Goal: Task Accomplishment & Management: Use online tool/utility

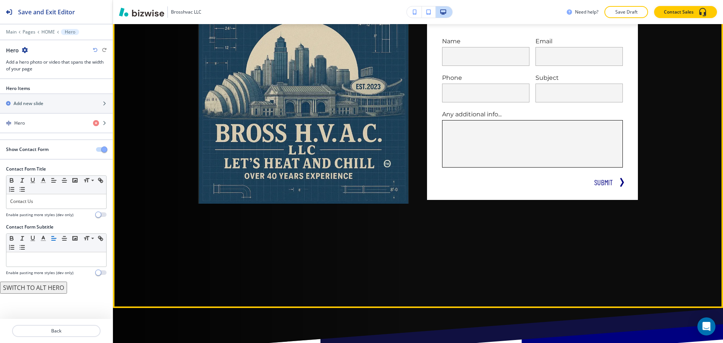
scroll to position [75, 0]
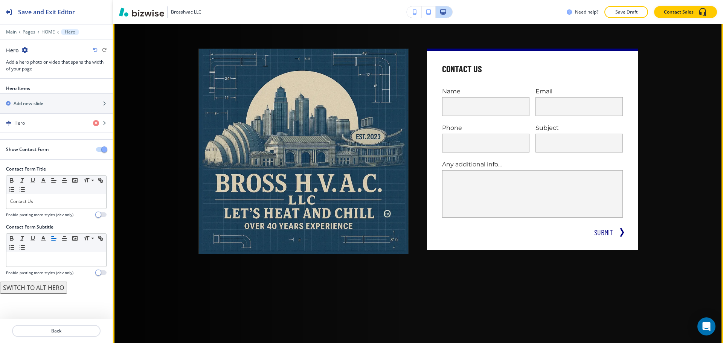
click at [248, 146] on img at bounding box center [303, 151] width 211 height 205
click at [165, 112] on div "Contact Us Name Email Phone Subject Any additional info... x SUBMIT" at bounding box center [418, 172] width 610 height 372
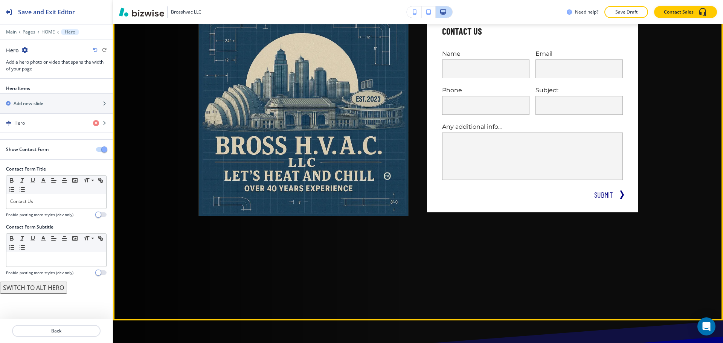
scroll to position [38, 0]
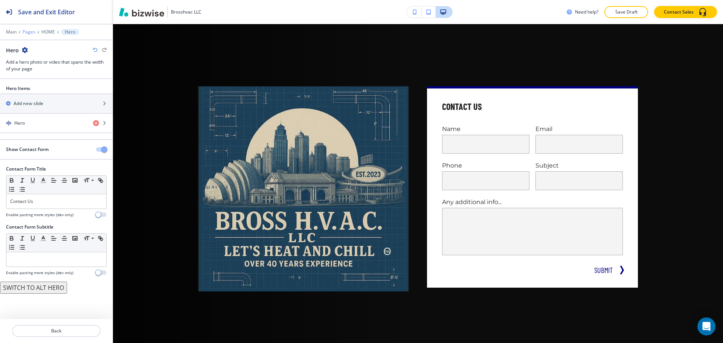
click at [27, 34] on p "Pages" at bounding box center [29, 31] width 13 height 5
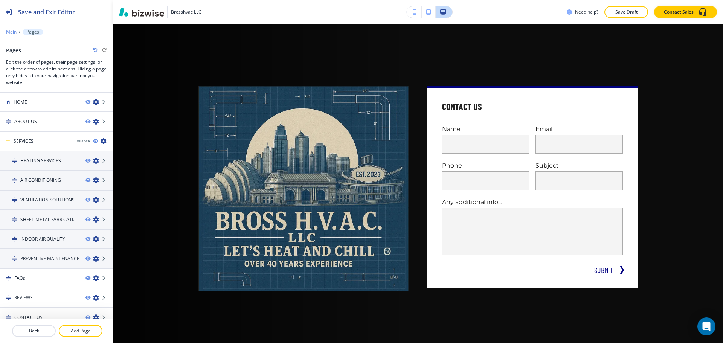
click at [10, 32] on p "Main" at bounding box center [11, 31] width 11 height 5
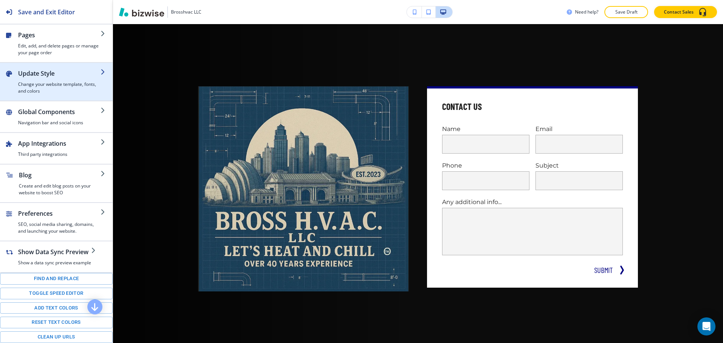
click at [36, 95] on div "button" at bounding box center [56, 98] width 113 height 6
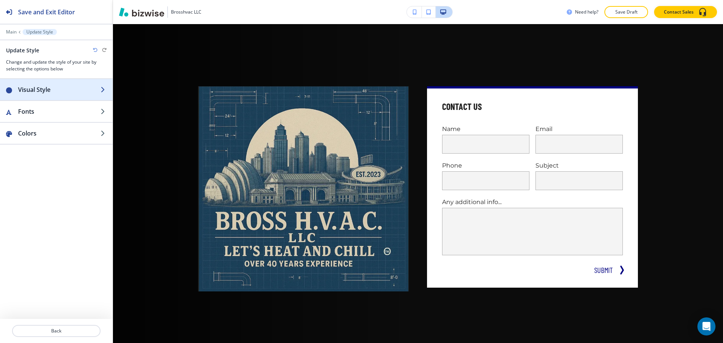
click at [54, 93] on h2 "Visual Style" at bounding box center [59, 89] width 82 height 9
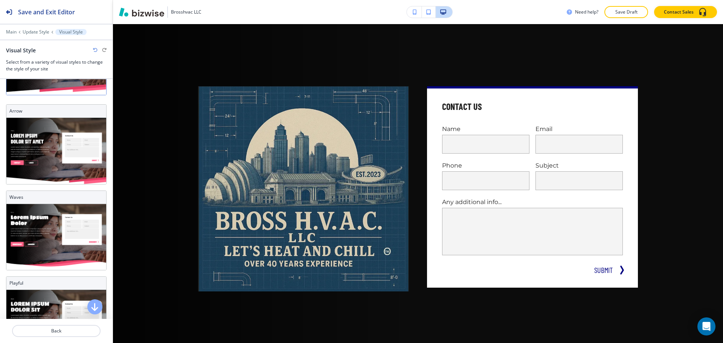
scroll to position [113, 0]
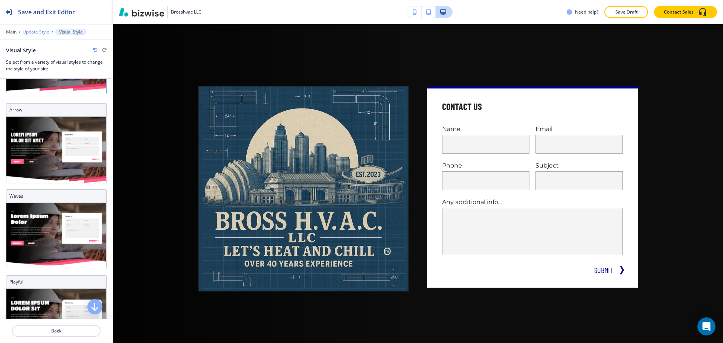
click at [45, 34] on p "Update Style" at bounding box center [36, 31] width 27 height 5
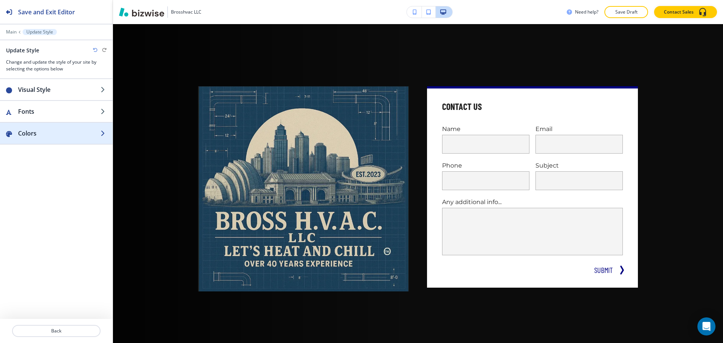
click at [36, 125] on div "button" at bounding box center [56, 126] width 113 height 6
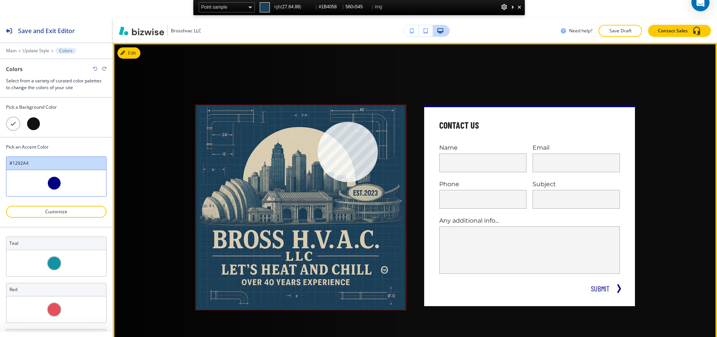
click at [318, 122] on img at bounding box center [300, 207] width 211 height 205
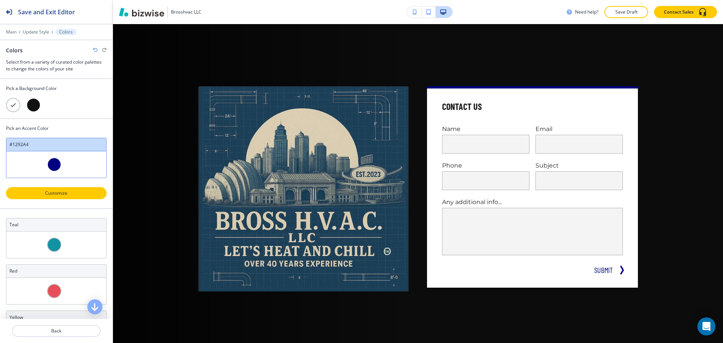
click at [71, 191] on p "Customize" at bounding box center [56, 193] width 81 height 7
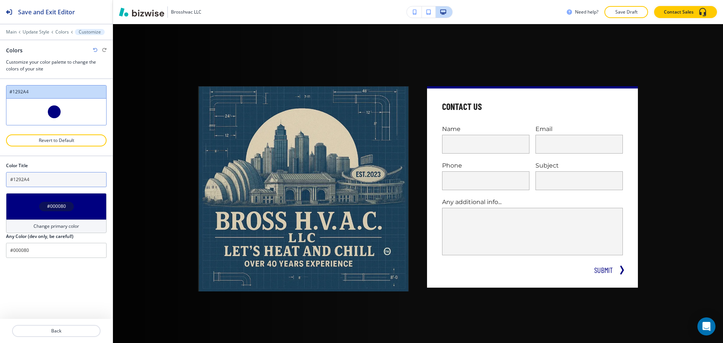
click at [36, 177] on input "#1292A4" at bounding box center [56, 179] width 101 height 15
drag, startPoint x: 36, startPoint y: 177, endPoint x: 15, endPoint y: 178, distance: 21.1
click at [15, 178] on input "#1292A4" at bounding box center [56, 179] width 101 height 15
click at [37, 249] on input "#000080" at bounding box center [56, 250] width 101 height 15
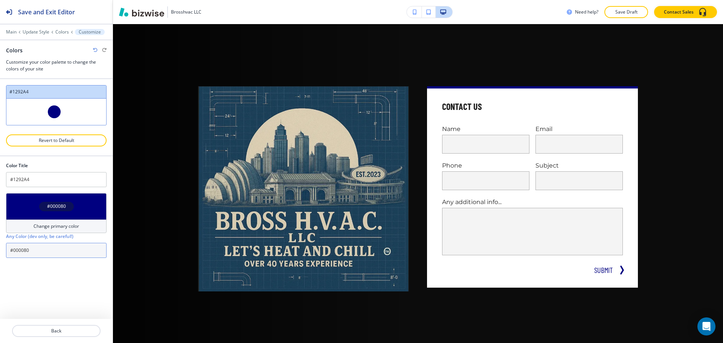
click at [43, 255] on input "#000080" at bounding box center [56, 250] width 101 height 15
click at [59, 212] on div "#000080" at bounding box center [56, 206] width 101 height 26
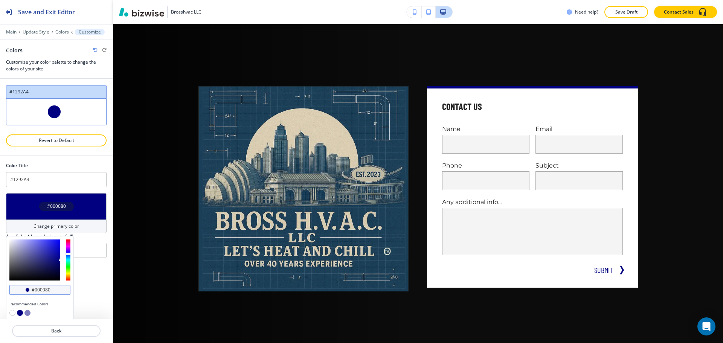
click at [44, 293] on div "#000080" at bounding box center [39, 290] width 61 height 10
click at [53, 289] on input "#000080" at bounding box center [44, 290] width 26 height 6
drag, startPoint x: 53, startPoint y: 289, endPoint x: 31, endPoint y: 291, distance: 21.9
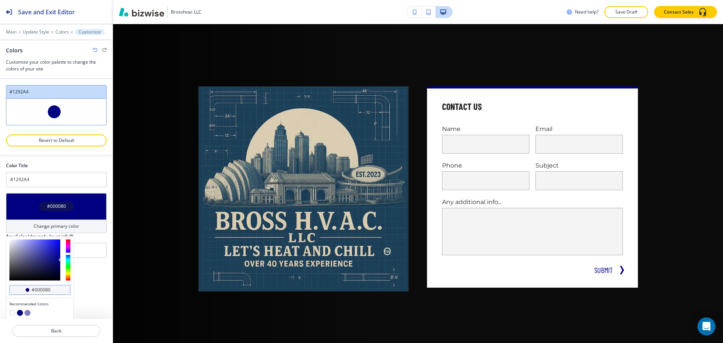
click at [31, 291] on input "#000080" at bounding box center [44, 290] width 26 height 6
paste input "#1B4058"
type input "#1B4058"
type input "Custom #1292A4"
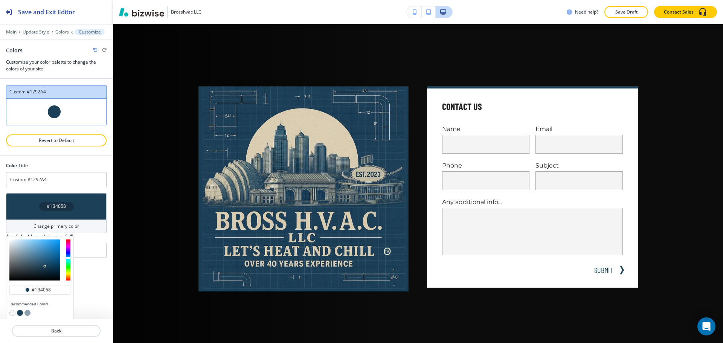
click at [73, 152] on div at bounding box center [56, 150] width 101 height 9
type input "#1b4058"
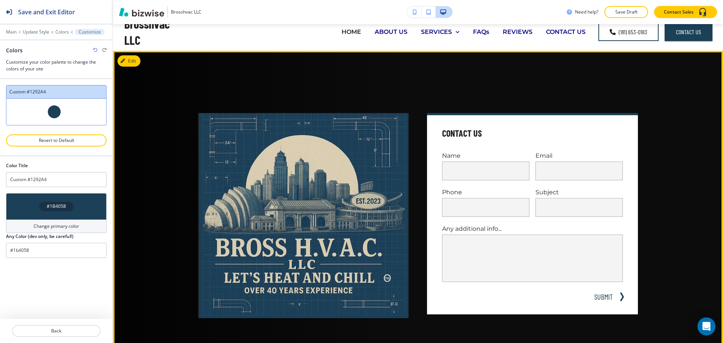
scroll to position [9, 0]
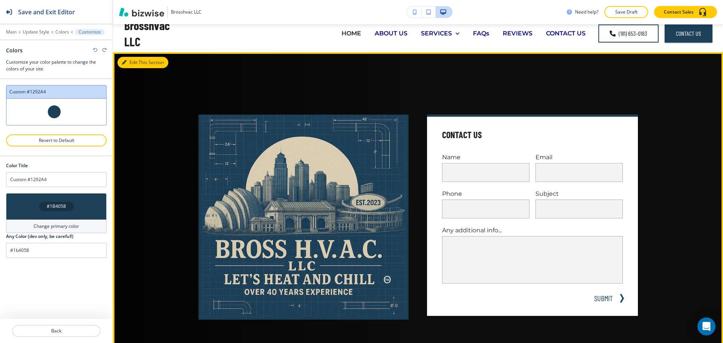
click at [132, 60] on button "Edit This Section" at bounding box center [142, 62] width 51 height 11
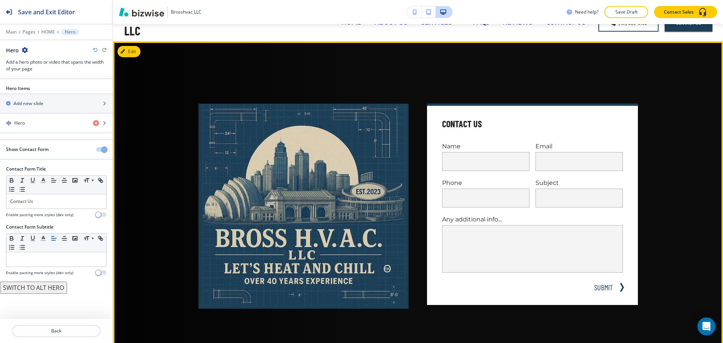
scroll to position [0, 0]
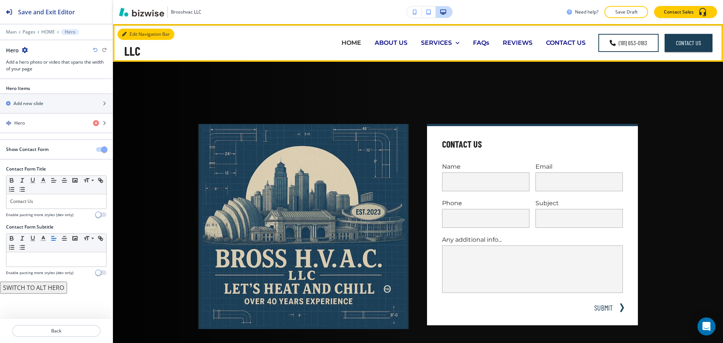
click at [132, 35] on button "Edit Navigation Bar" at bounding box center [145, 34] width 57 height 11
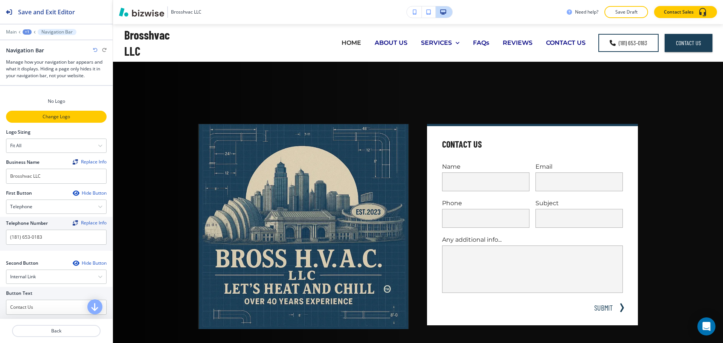
click at [61, 113] on p "Change Logo" at bounding box center [56, 116] width 99 height 7
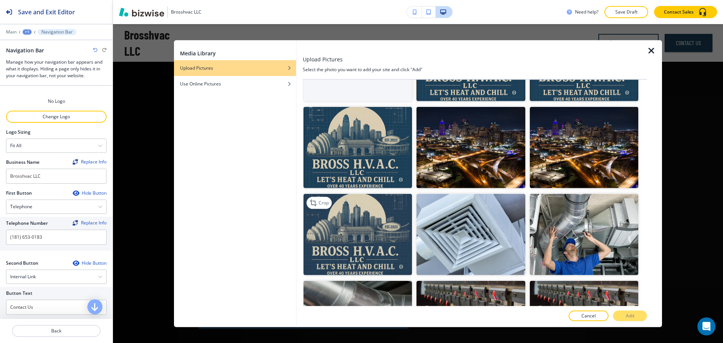
scroll to position [75, 0]
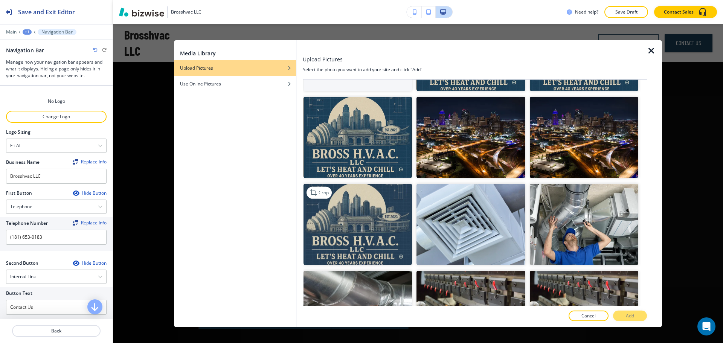
click at [367, 219] on img "button" at bounding box center [357, 224] width 108 height 81
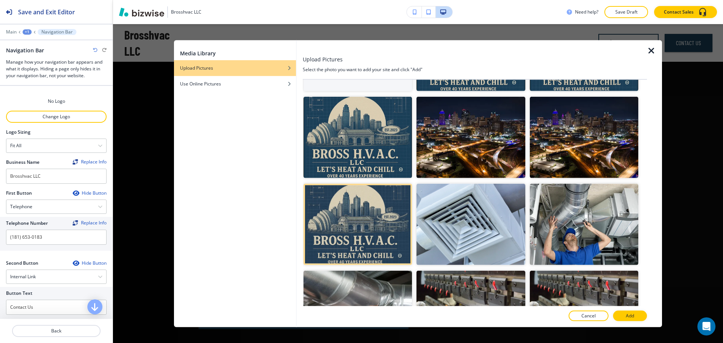
click at [643, 314] on button "Add" at bounding box center [630, 316] width 34 height 11
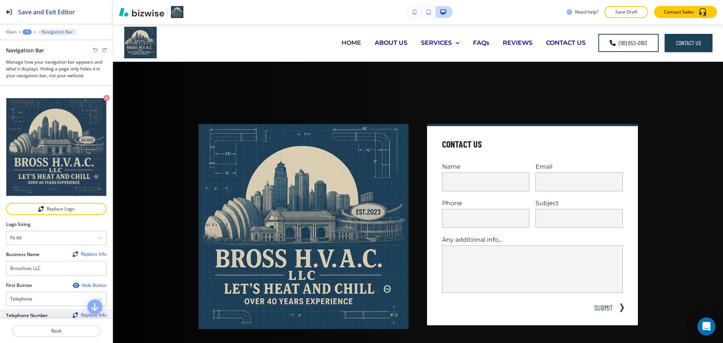
click at [223, 107] on div at bounding box center [294, 238] width 229 height 265
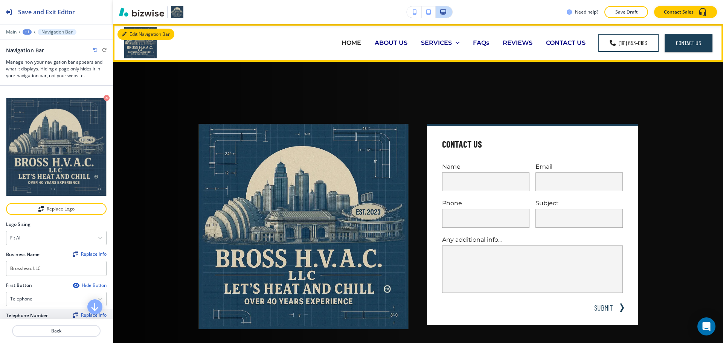
click at [131, 39] on button "Edit Navigation Bar" at bounding box center [145, 34] width 57 height 11
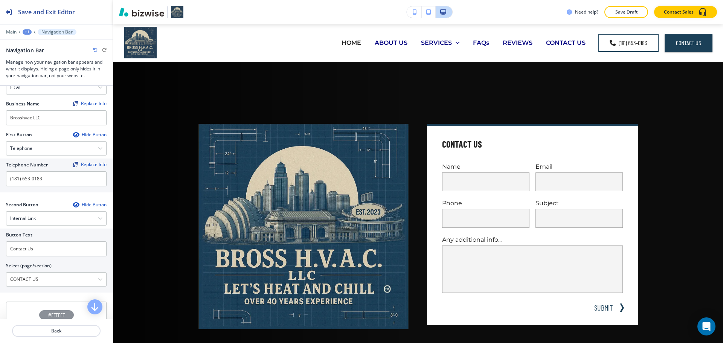
scroll to position [188, 0]
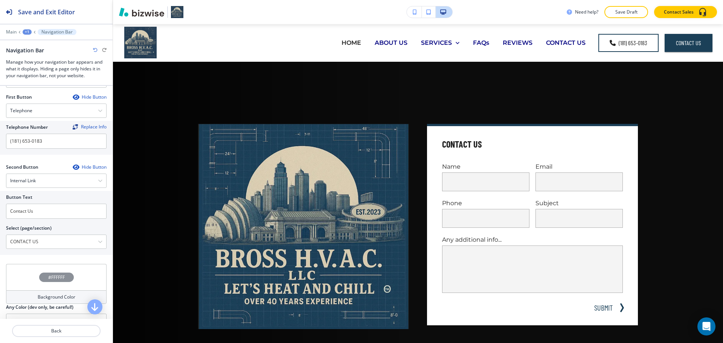
click at [50, 290] on div "Background Color" at bounding box center [56, 297] width 101 height 14
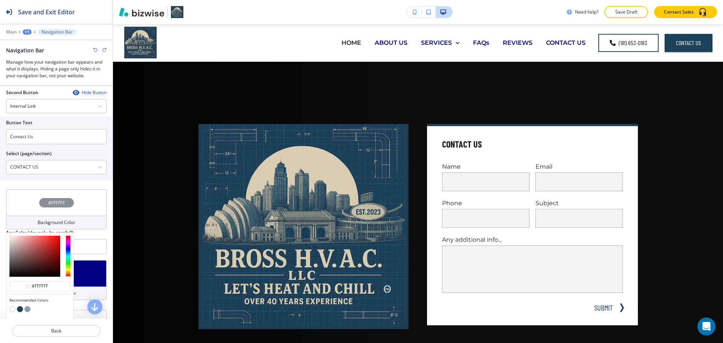
scroll to position [264, 0]
click at [47, 283] on div "#ffffff" at bounding box center [39, 286] width 61 height 10
click at [47, 282] on input "#ffffff" at bounding box center [44, 285] width 26 height 6
type input "#"
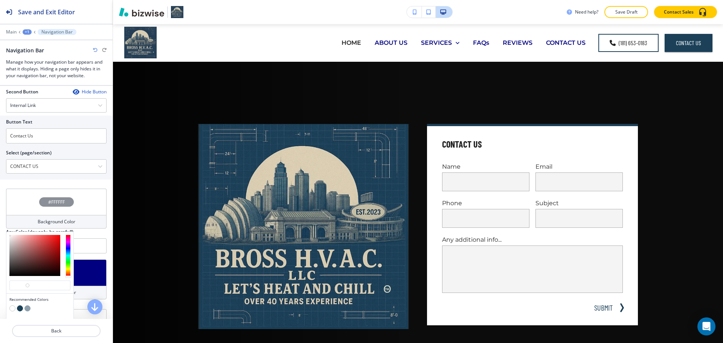
paste input "#1B4058"
type input "#1B4058"
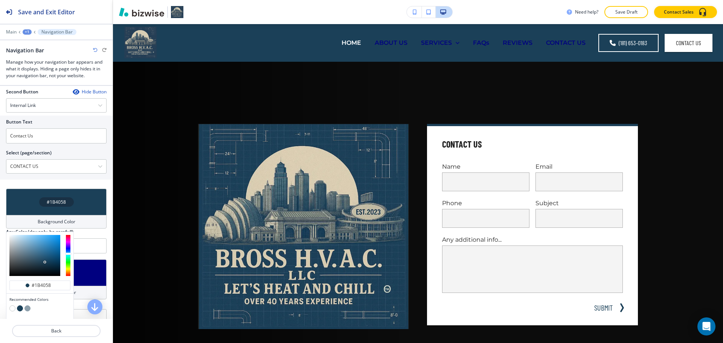
click at [85, 183] on div at bounding box center [56, 186] width 101 height 6
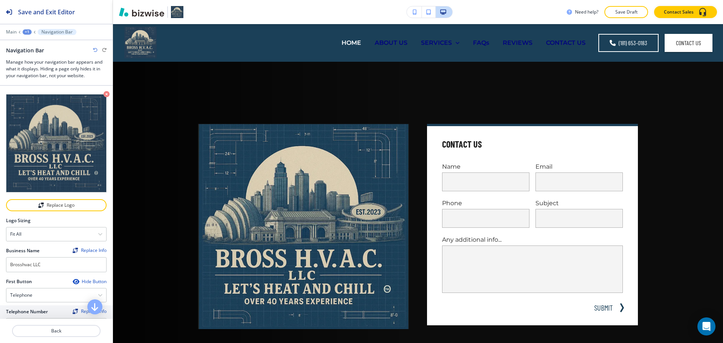
scroll to position [0, 0]
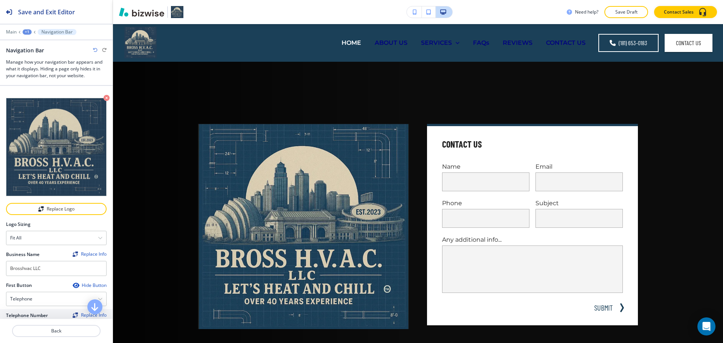
click at [96, 52] on icon "button" at bounding box center [95, 50] width 5 height 5
type input "#1B4058"
click at [13, 33] on p "Main" at bounding box center [11, 31] width 11 height 5
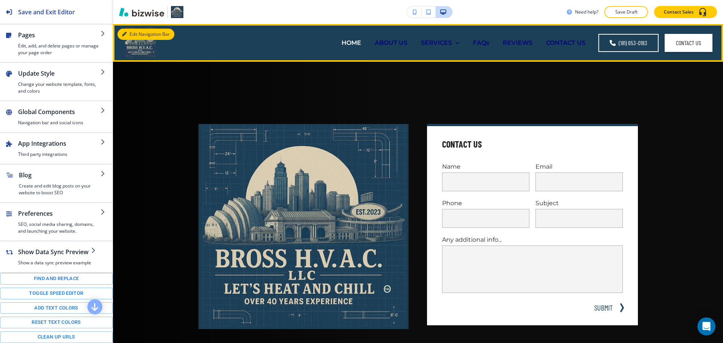
click at [136, 37] on button "Edit Navigation Bar" at bounding box center [145, 34] width 57 height 11
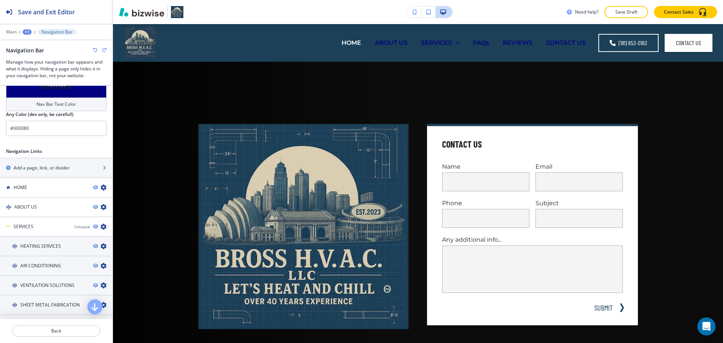
scroll to position [414, 0]
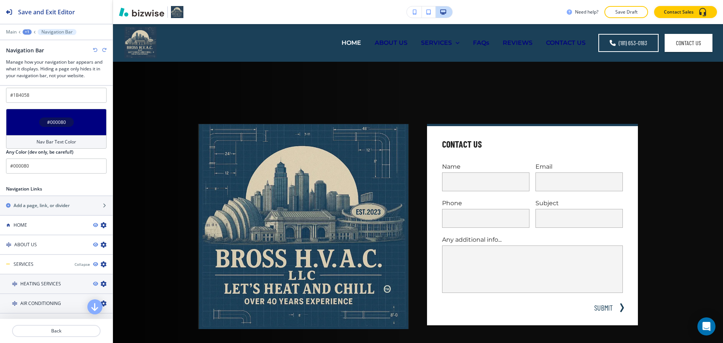
drag, startPoint x: 64, startPoint y: 125, endPoint x: 70, endPoint y: 138, distance: 13.8
click at [64, 126] on div "#000080" at bounding box center [56, 122] width 101 height 26
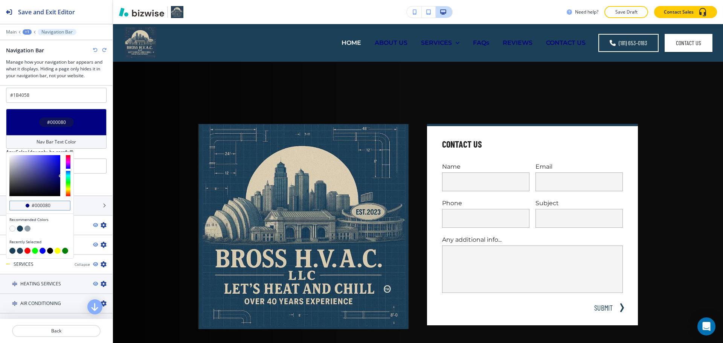
click at [53, 203] on input "#000080" at bounding box center [44, 206] width 26 height 6
paste input "1B4058"
type input "#1B4058"
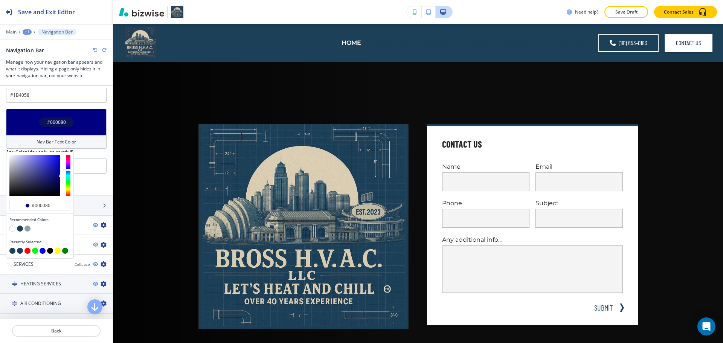
type input "#1B4058"
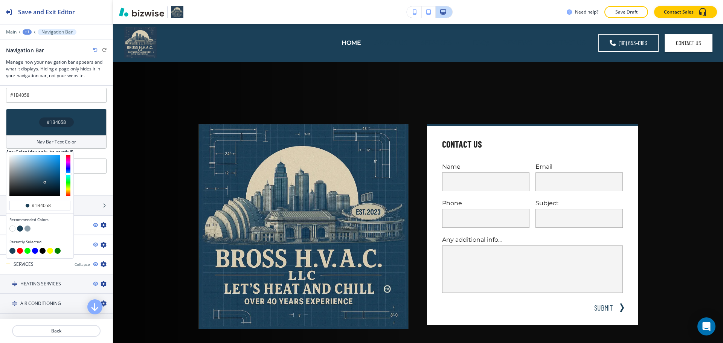
click at [88, 180] on div at bounding box center [56, 183] width 113 height 6
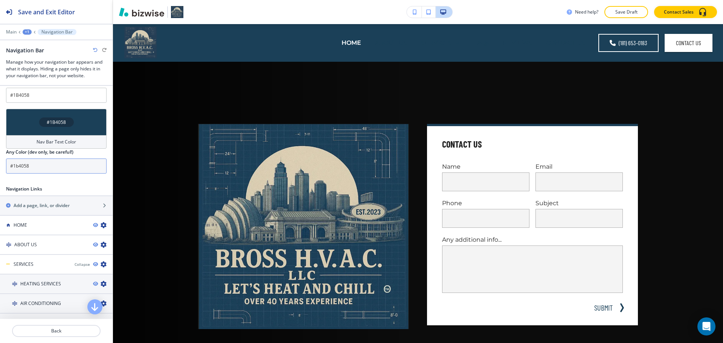
click at [41, 162] on input "#1b4058" at bounding box center [56, 166] width 101 height 15
click at [41, 163] on input "#1b4058" at bounding box center [56, 166] width 101 height 15
click at [41, 162] on input "#1b4058" at bounding box center [56, 166] width 101 height 15
drag, startPoint x: 21, startPoint y: 161, endPoint x: 13, endPoint y: 161, distance: 8.7
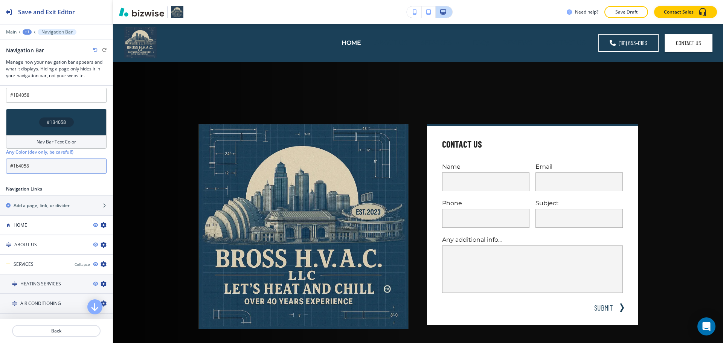
click at [13, 161] on input "#1b4058" at bounding box center [56, 166] width 101 height 15
click at [71, 135] on div "Nav Bar Text Color" at bounding box center [56, 142] width 101 height 14
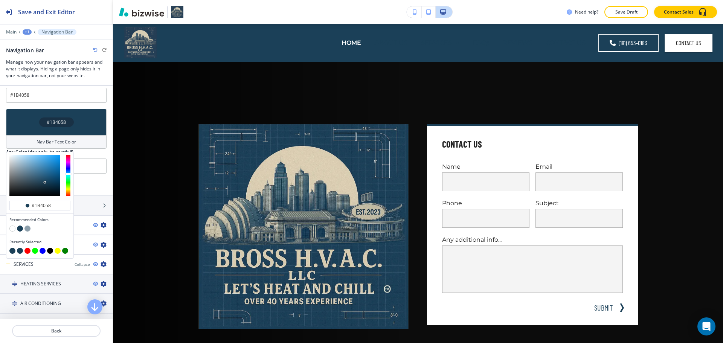
click at [11, 226] on button "button" at bounding box center [12, 229] width 6 height 6
type input "#FFFFFF"
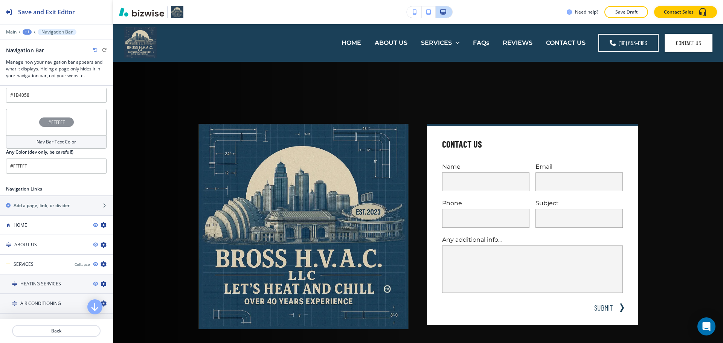
scroll to position [210, 0]
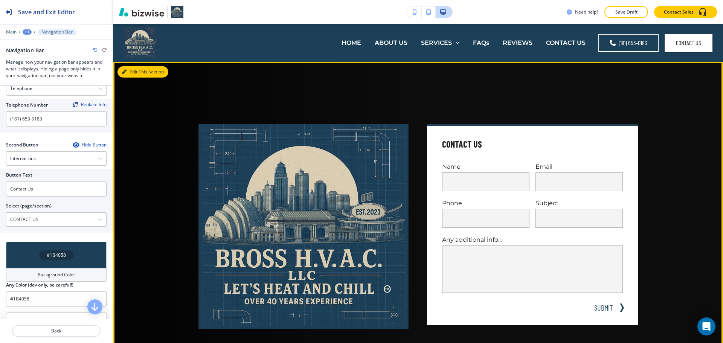
click at [134, 70] on button "Edit This Section" at bounding box center [142, 71] width 51 height 11
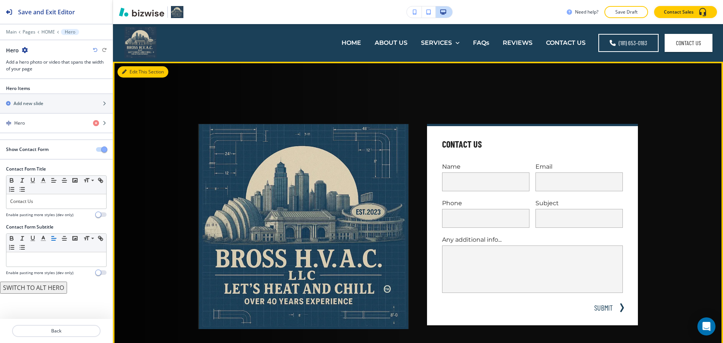
scroll to position [38, 0]
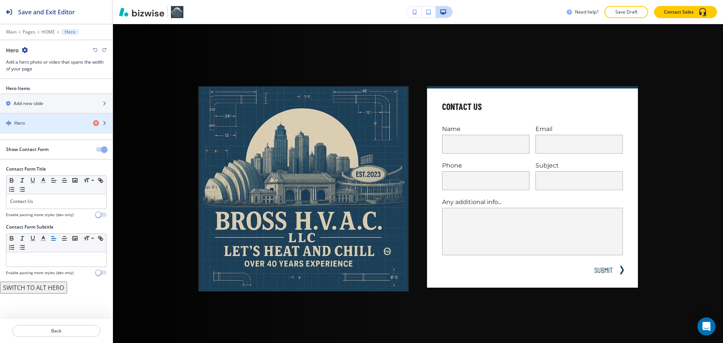
click at [68, 123] on div "Hero" at bounding box center [43, 123] width 87 height 7
click at [107, 124] on div "button" at bounding box center [103, 123] width 20 height 6
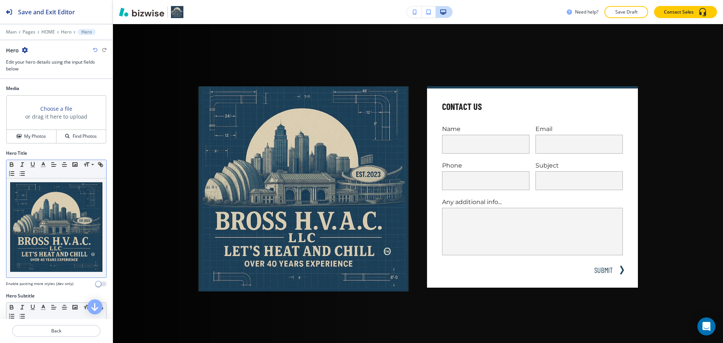
click at [76, 270] on div at bounding box center [56, 227] width 100 height 99
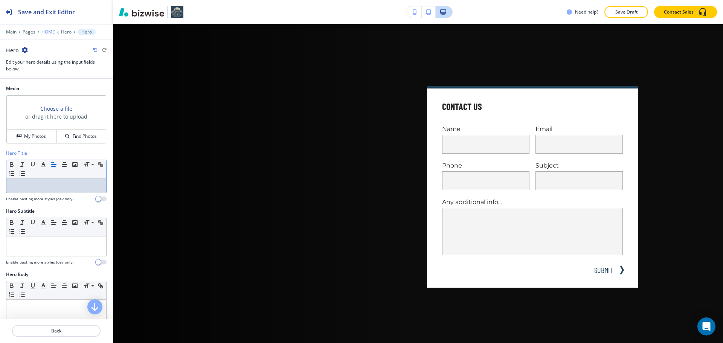
click at [47, 32] on p "HOME" at bounding box center [48, 31] width 14 height 5
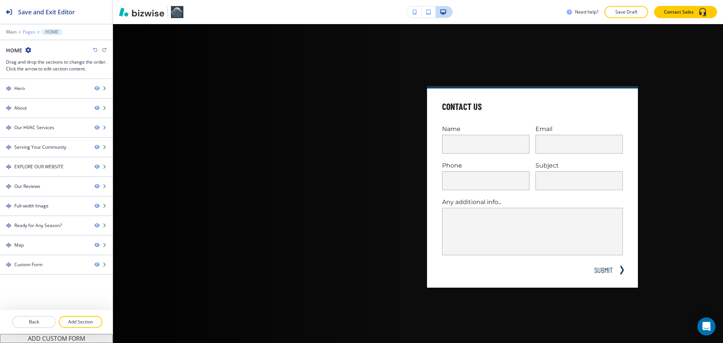
click at [32, 32] on p "Pages" at bounding box center [29, 31] width 13 height 5
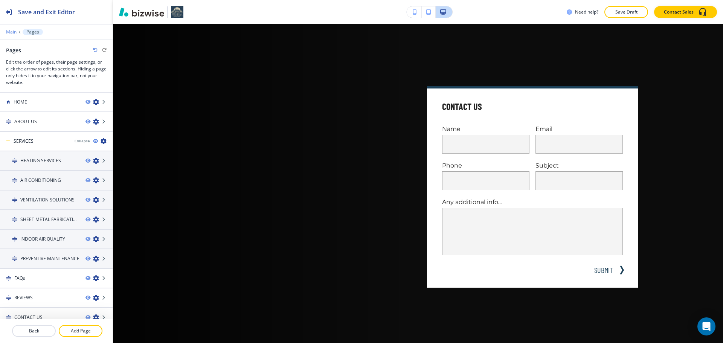
click at [16, 32] on p "Main" at bounding box center [11, 31] width 11 height 5
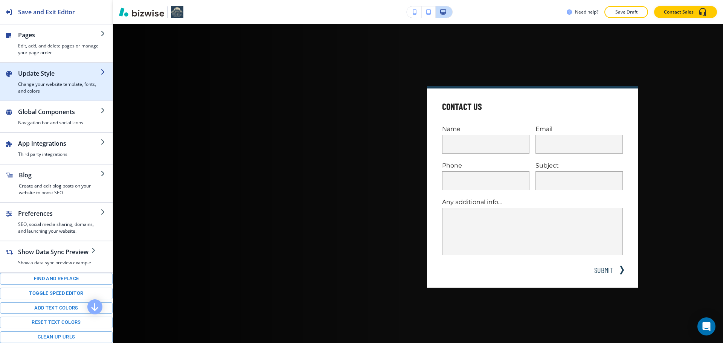
click at [41, 88] on h4 "Change your website template, fonts, and colors" at bounding box center [59, 88] width 82 height 14
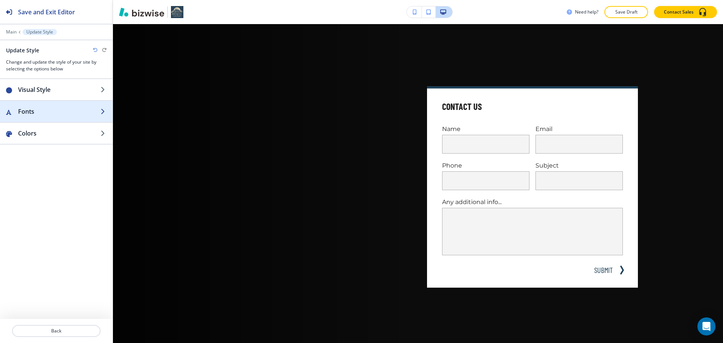
click at [59, 113] on h2 "Fonts" at bounding box center [59, 111] width 82 height 9
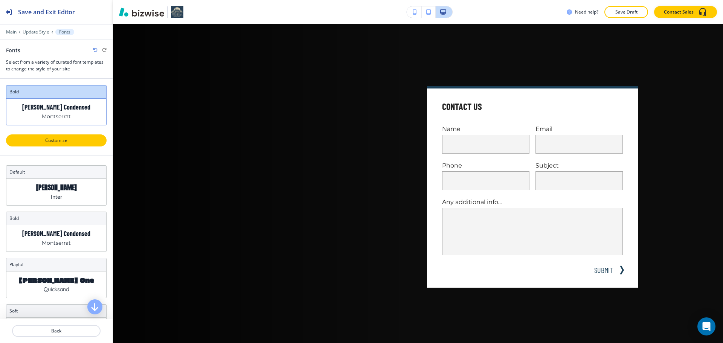
click at [57, 136] on button "Customize" at bounding box center [56, 140] width 101 height 12
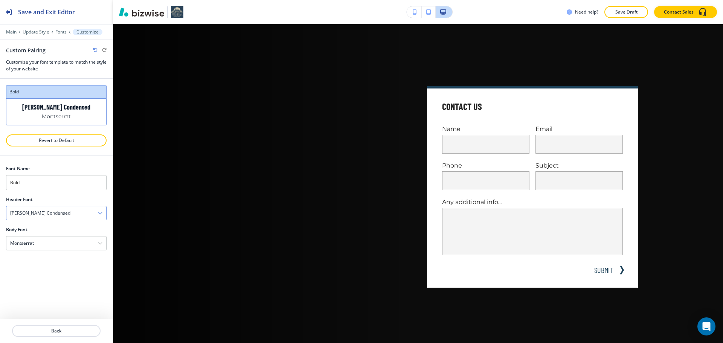
click at [41, 212] on h4 "[PERSON_NAME] Condensed" at bounding box center [40, 213] width 60 height 7
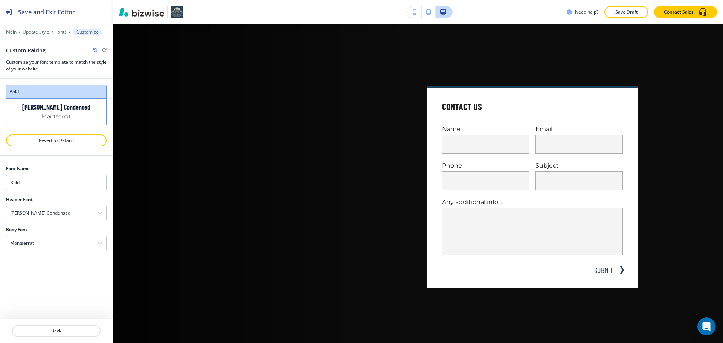
click at [297, 13] on div "Need help? Save Draft Contact Sales" at bounding box center [418, 12] width 610 height 12
click at [43, 213] on h4 "[PERSON_NAME] Condensed" at bounding box center [40, 213] width 60 height 7
click at [40, 185] on input "Bold" at bounding box center [56, 182] width 101 height 15
click at [53, 210] on div "[PERSON_NAME] Condensed" at bounding box center [56, 213] width 100 height 14
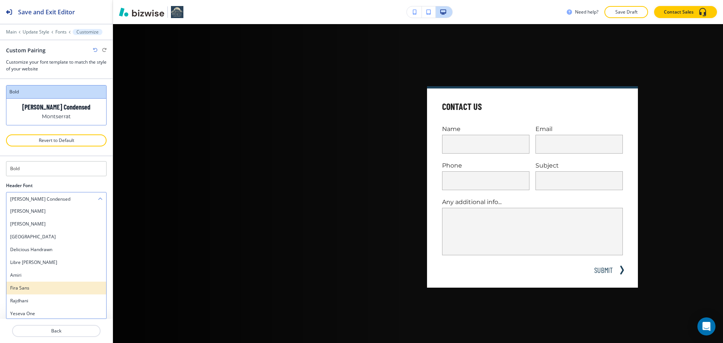
scroll to position [53, 0]
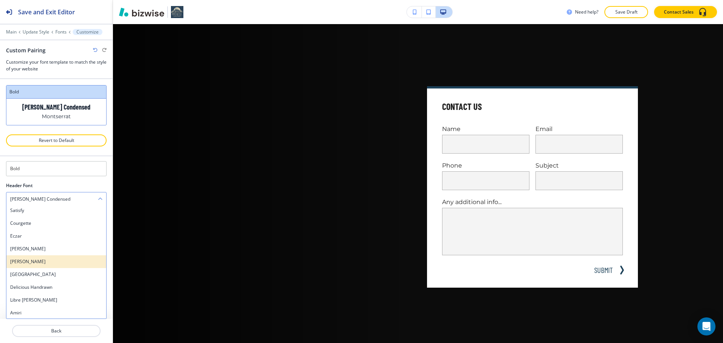
click at [66, 263] on h4 "[PERSON_NAME]" at bounding box center [56, 261] width 92 height 7
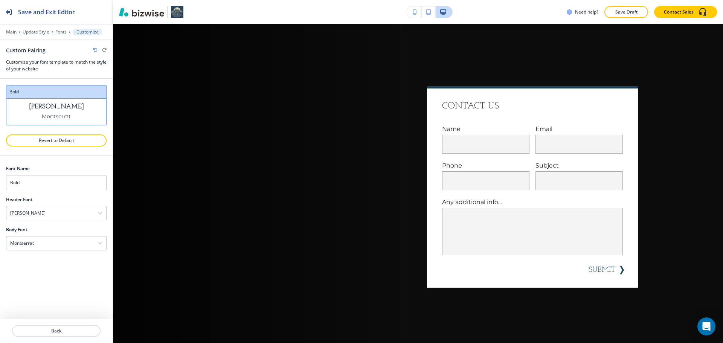
scroll to position [0, 0]
click at [58, 235] on div at bounding box center [56, 234] width 101 height 3
click at [59, 238] on div "Montserrat" at bounding box center [56, 243] width 100 height 14
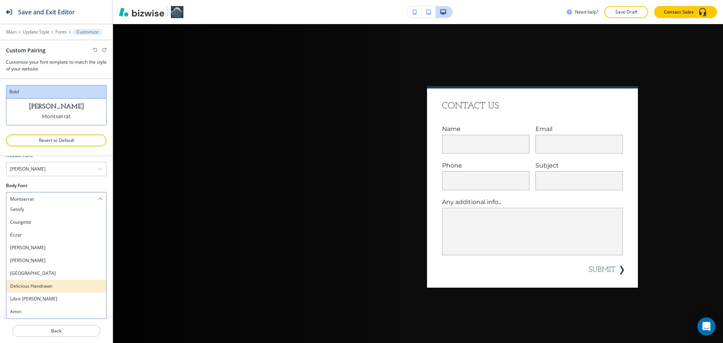
scroll to position [53, 0]
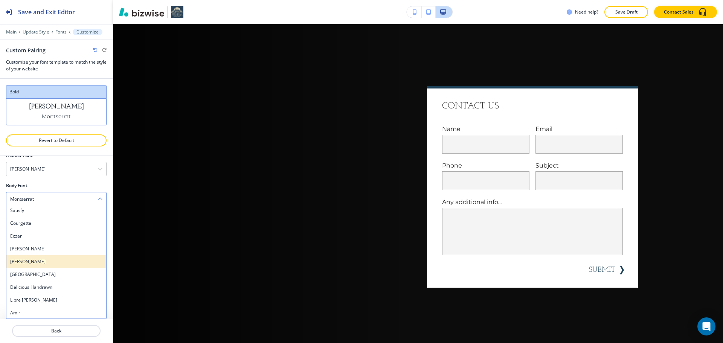
click at [42, 258] on div "[PERSON_NAME]" at bounding box center [56, 261] width 100 height 13
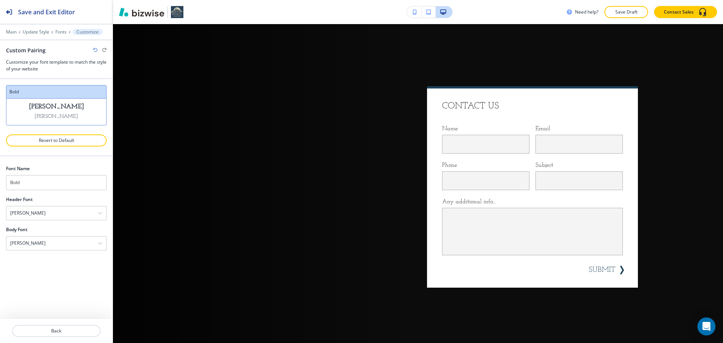
scroll to position [0, 0]
click at [42, 240] on div "[PERSON_NAME]" at bounding box center [56, 243] width 100 height 14
click at [76, 212] on div "[PERSON_NAME]" at bounding box center [56, 213] width 100 height 14
click at [36, 34] on p "Update Style" at bounding box center [36, 31] width 27 height 5
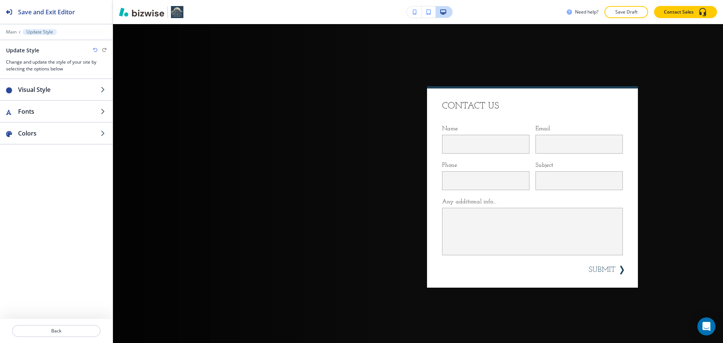
click at [9, 35] on div "Main Update Style" at bounding box center [56, 32] width 101 height 6
click at [15, 32] on p "Main" at bounding box center [11, 31] width 11 height 5
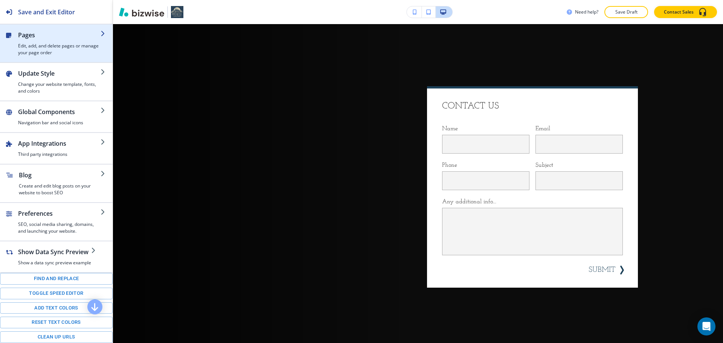
click at [64, 55] on h4 "Edit, add, and delete pages or manage your page order" at bounding box center [59, 50] width 82 height 14
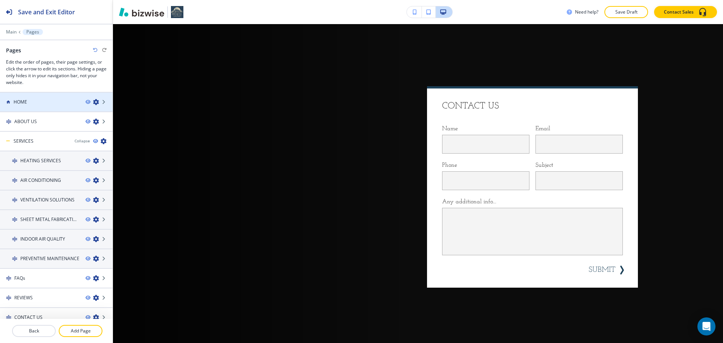
click at [53, 105] on div "HOME" at bounding box center [39, 102] width 79 height 7
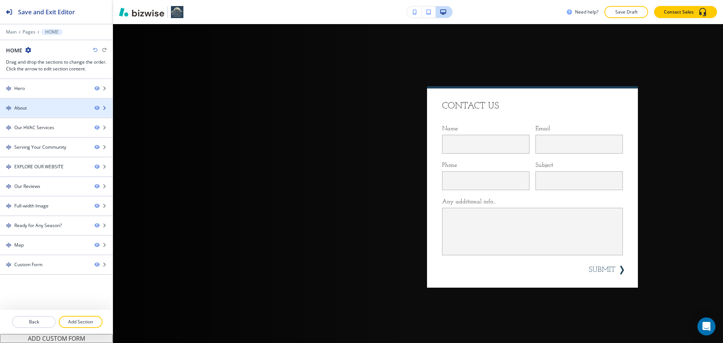
click at [53, 107] on div "About" at bounding box center [44, 108] width 88 height 7
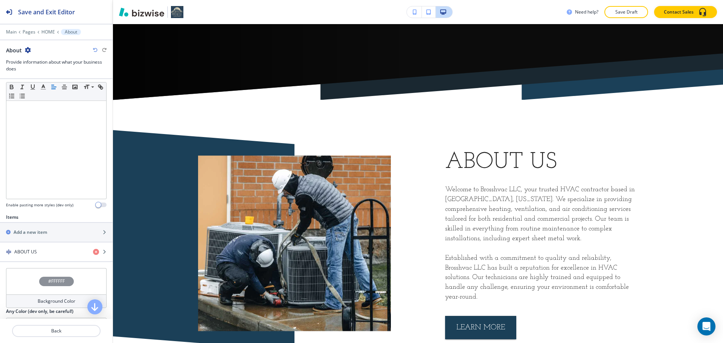
scroll to position [151, 0]
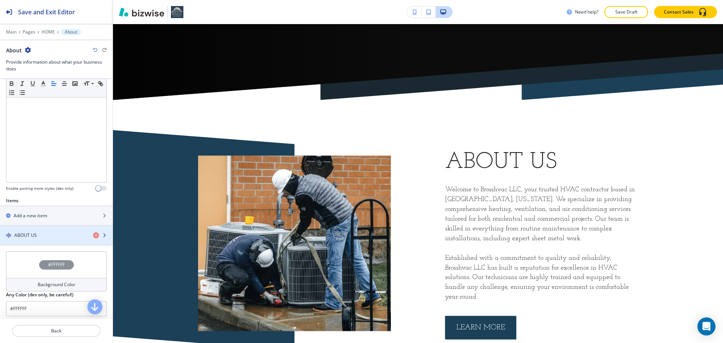
click at [44, 230] on div "button" at bounding box center [56, 229] width 113 height 6
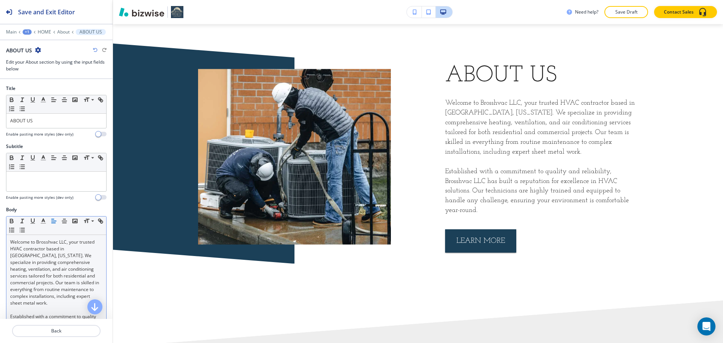
scroll to position [422, 0]
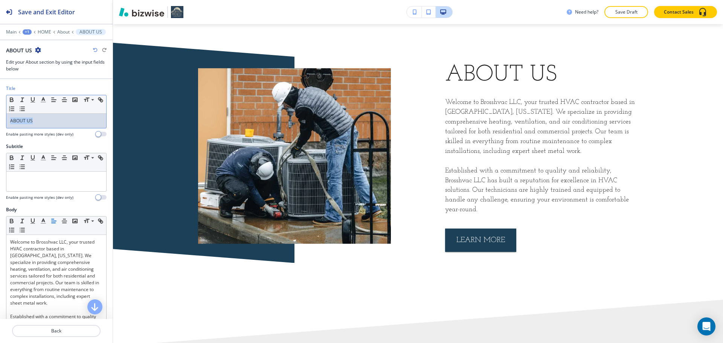
drag, startPoint x: 46, startPoint y: 124, endPoint x: 2, endPoint y: 119, distance: 44.0
click at [2, 119] on div "Title Small Normal Large Huge ABOUT US Enable pasting more styles (dev only)" at bounding box center [56, 114] width 113 height 58
click at [12, 99] on icon "button" at bounding box center [11, 99] width 7 height 7
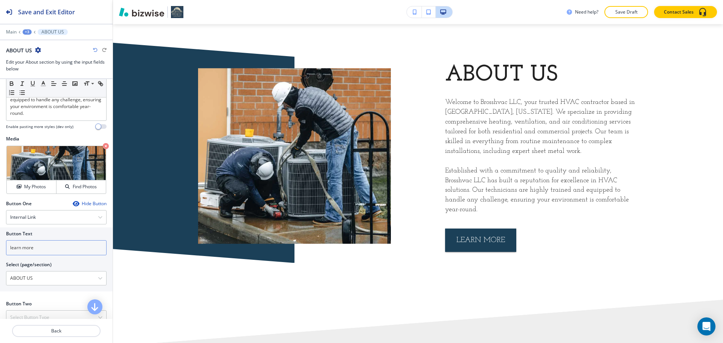
scroll to position [249, 0]
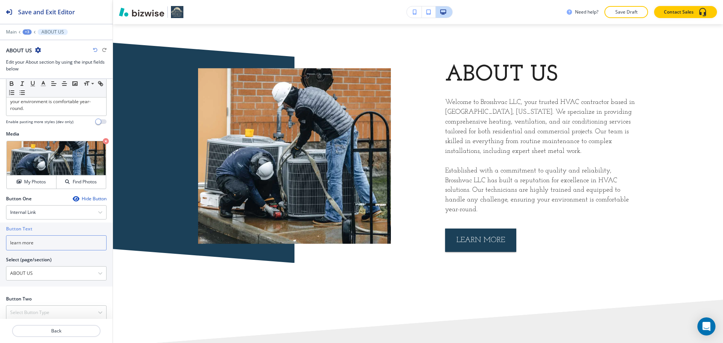
click at [12, 238] on input "learn more" at bounding box center [56, 242] width 101 height 15
click at [24, 235] on input "Learn more" at bounding box center [56, 242] width 101 height 15
type input "Learn More"
click at [76, 232] on div at bounding box center [56, 233] width 101 height 3
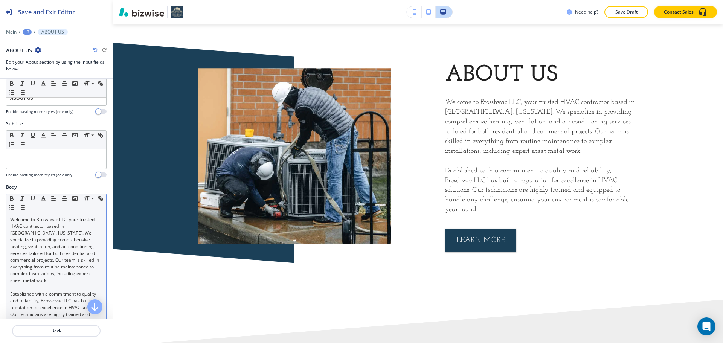
scroll to position [0, 0]
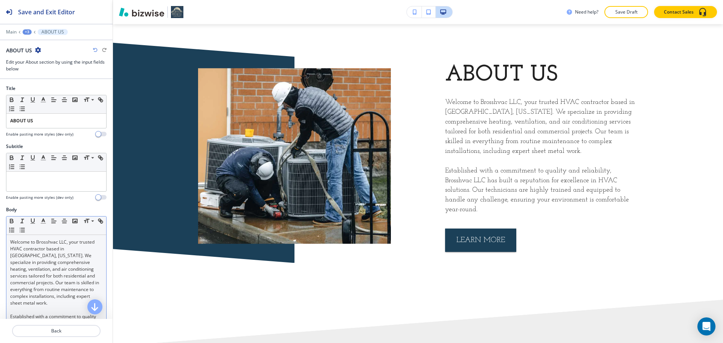
click at [12, 240] on p "Welcome to Brosshvac LLC, your trusted HVAC contractor based in [GEOGRAPHIC_DAT…" at bounding box center [56, 273] width 92 height 68
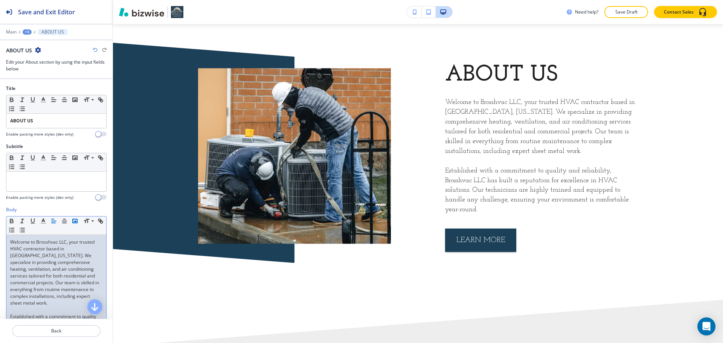
scroll to position [75, 0]
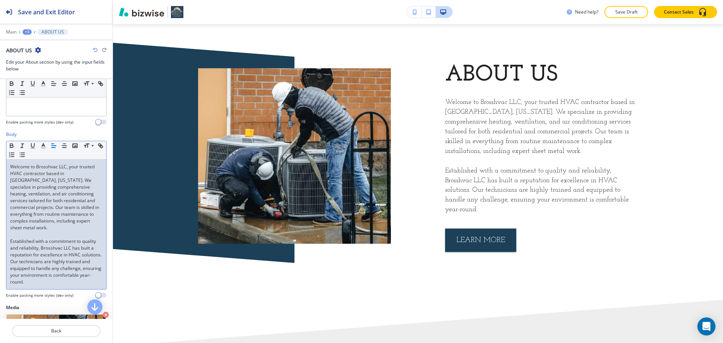
click at [11, 238] on p "Established with a commitment to quality and reliability, Brosshvac LLC has bui…" at bounding box center [56, 261] width 92 height 47
click at [10, 166] on p "Welcome to Brosshvac LLC, your trusted HVAC contractor based in [GEOGRAPHIC_DAT…" at bounding box center [56, 197] width 92 height 68
click at [73, 134] on div "Body" at bounding box center [56, 134] width 101 height 7
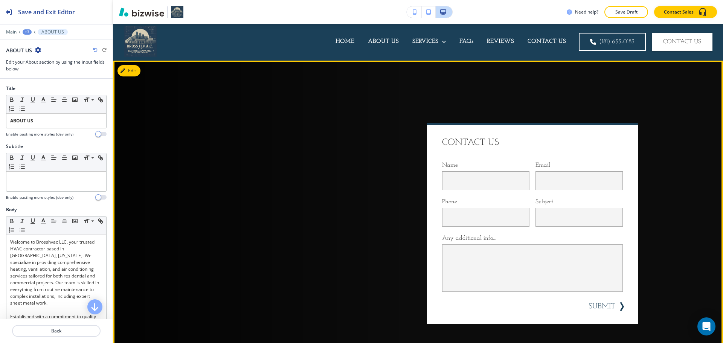
scroll to position [0, 0]
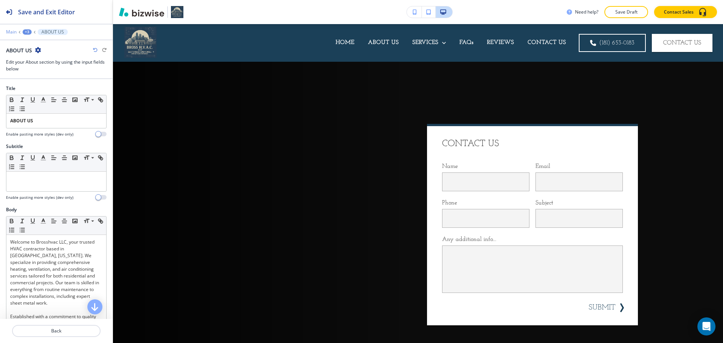
click at [11, 32] on p "Main" at bounding box center [11, 31] width 11 height 5
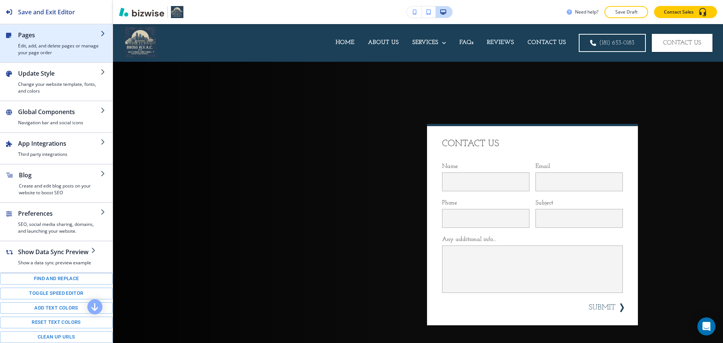
click at [48, 55] on h4 "Edit, add, and delete pages or manage your page order" at bounding box center [59, 50] width 82 height 14
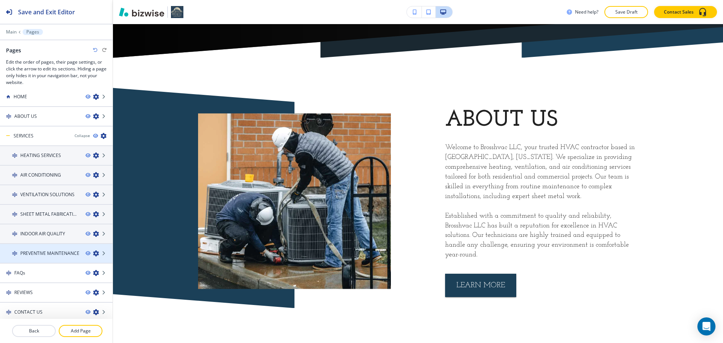
scroll to position [9, 0]
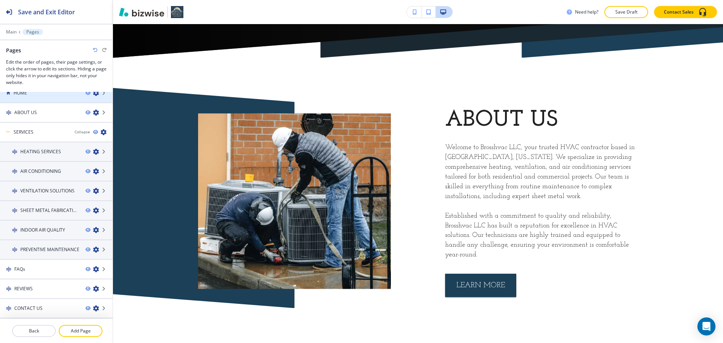
click at [32, 100] on div at bounding box center [56, 99] width 113 height 6
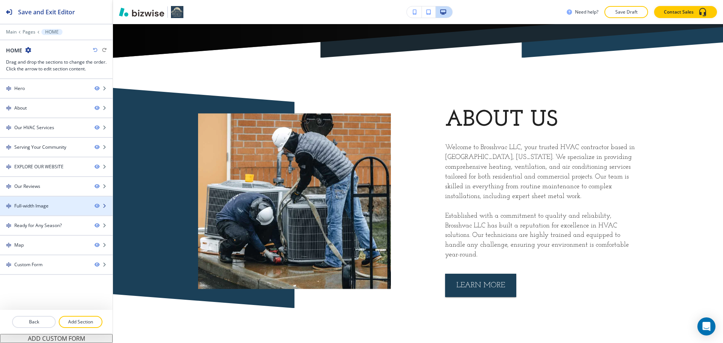
click at [43, 210] on div at bounding box center [56, 212] width 113 height 6
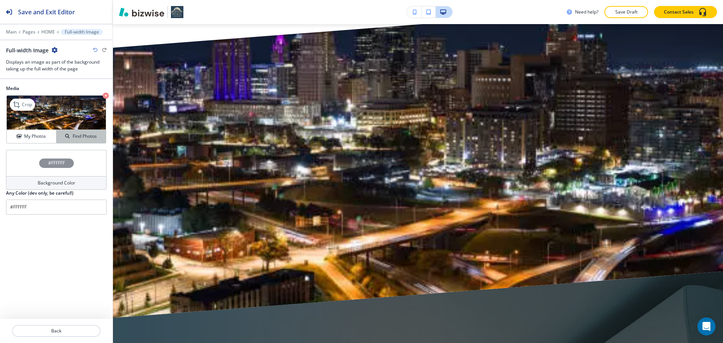
scroll to position [3362, 0]
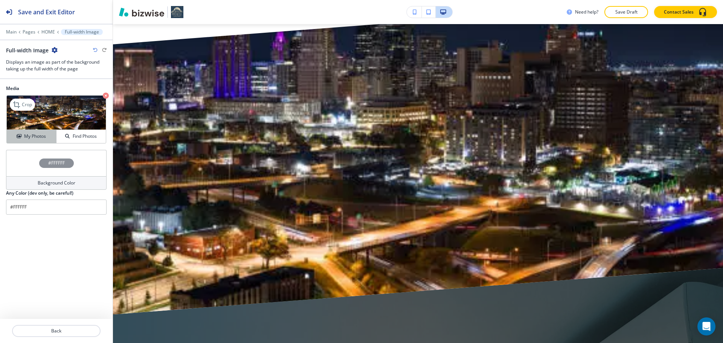
click at [44, 136] on h4 "My Photos" at bounding box center [35, 136] width 22 height 7
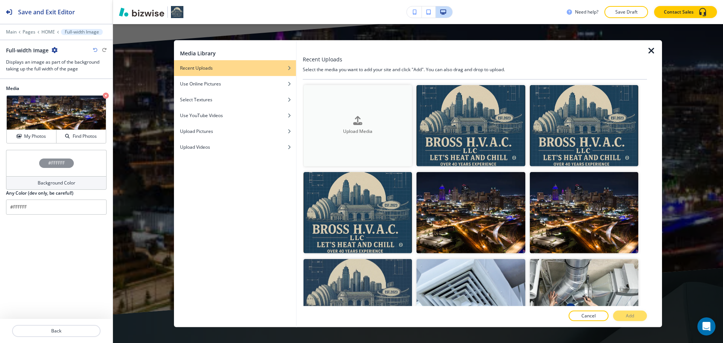
click at [306, 119] on div "Upload Media" at bounding box center [357, 125] width 108 height 19
click at [349, 144] on button "Upload Media" at bounding box center [357, 125] width 108 height 81
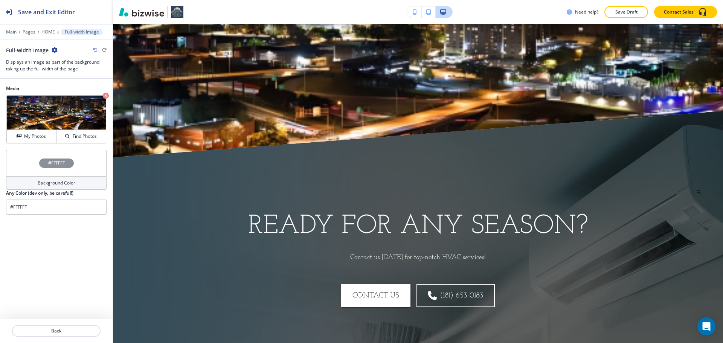
scroll to position [3513, 0]
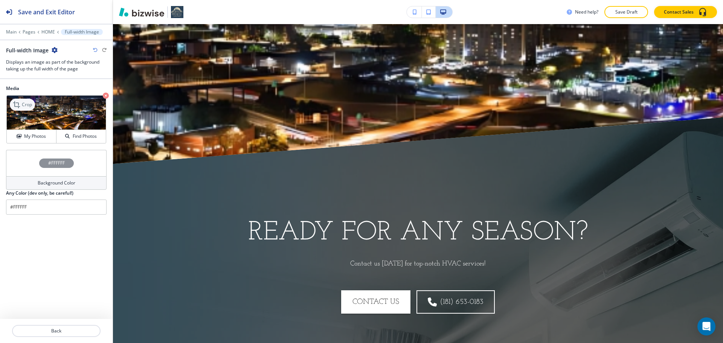
click at [29, 109] on div "Crop" at bounding box center [22, 105] width 25 height 12
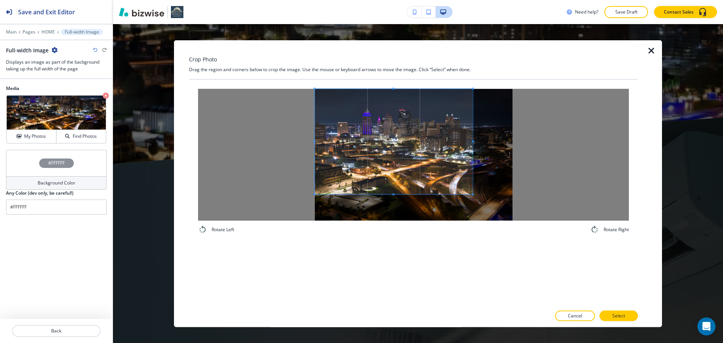
click at [370, 145] on span at bounding box center [394, 140] width 158 height 105
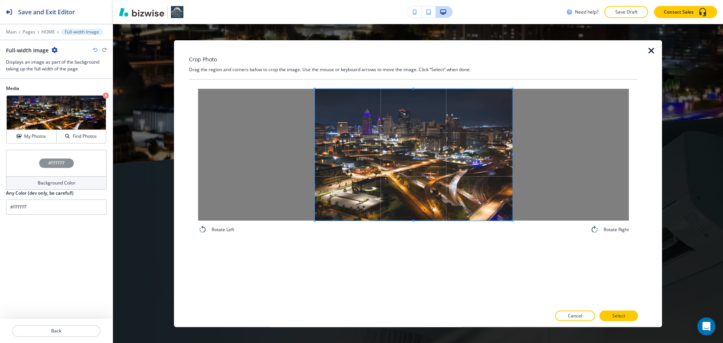
click at [537, 242] on div "Rotate Left Rotate Right" at bounding box center [413, 160] width 449 height 163
click at [634, 318] on button "Select" at bounding box center [618, 316] width 38 height 11
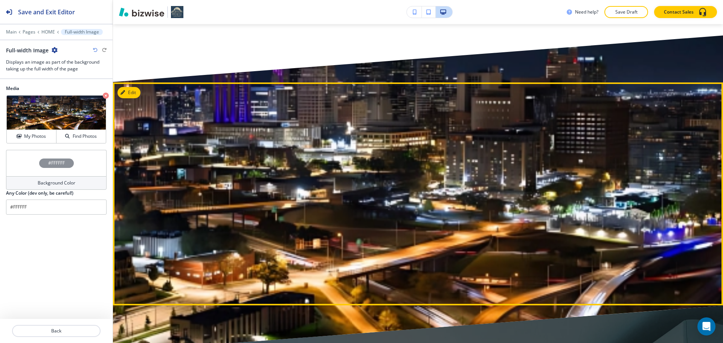
scroll to position [3287, 0]
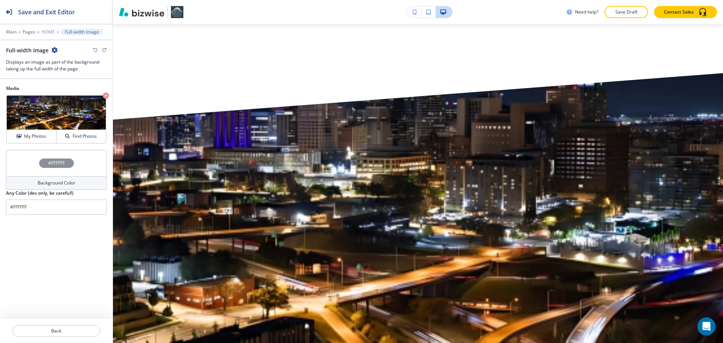
click at [47, 34] on p "HOME" at bounding box center [48, 31] width 14 height 5
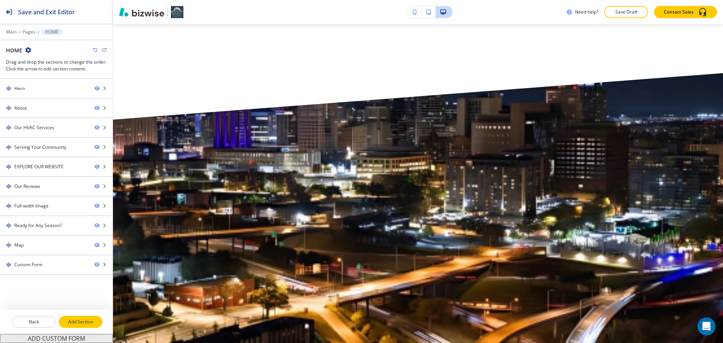
click at [90, 321] on p "Add Section" at bounding box center [80, 322] width 42 height 7
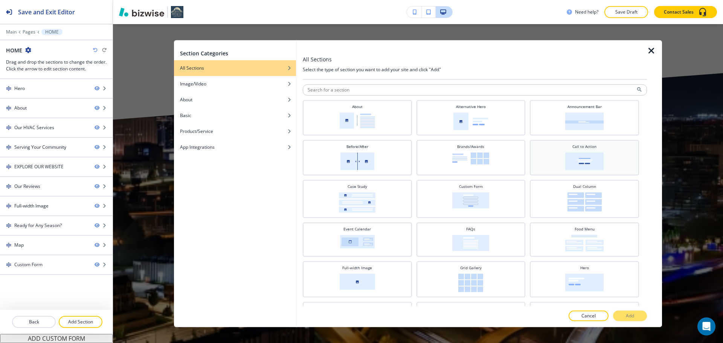
click at [592, 169] on img at bounding box center [584, 161] width 38 height 18
click at [639, 318] on button "Add" at bounding box center [630, 316] width 34 height 11
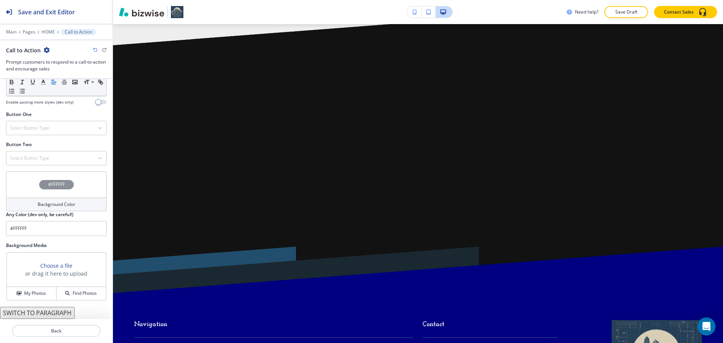
scroll to position [249, 0]
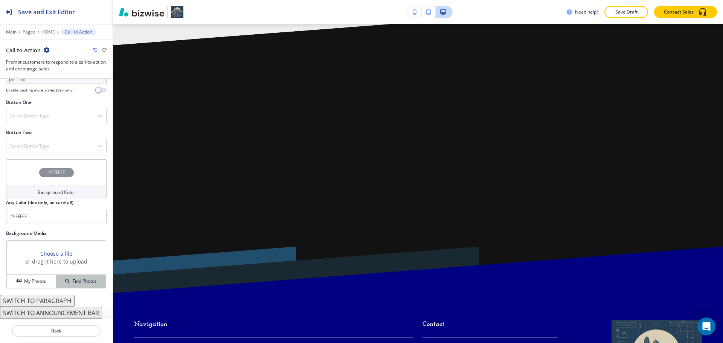
click at [68, 278] on div "Find Photos" at bounding box center [80, 281] width 49 height 7
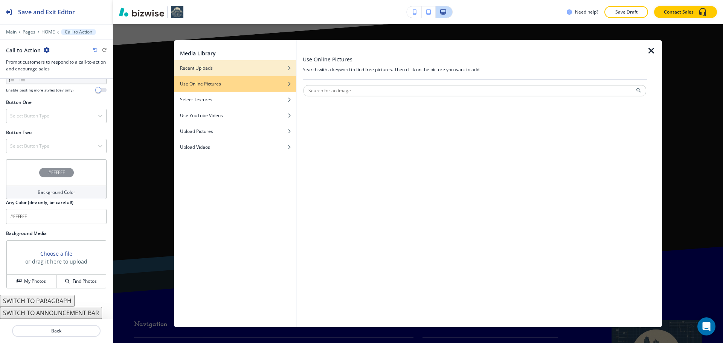
click at [229, 73] on div "button" at bounding box center [235, 73] width 122 height 5
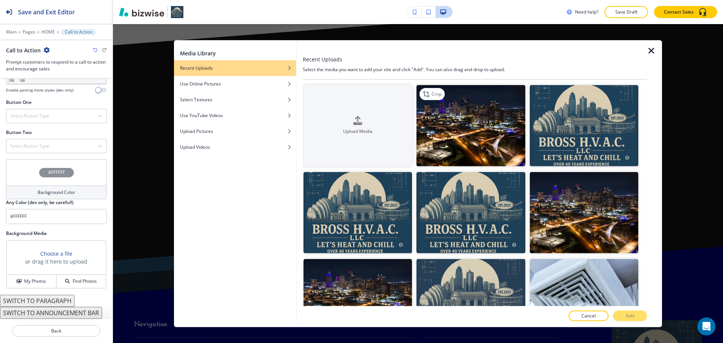
click at [451, 135] on img "button" at bounding box center [470, 125] width 108 height 81
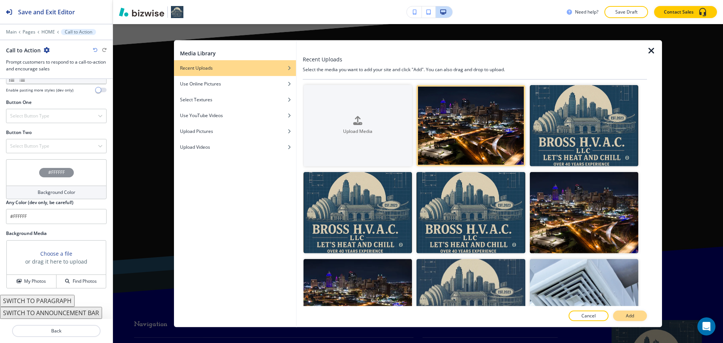
click at [636, 314] on button "Add" at bounding box center [630, 316] width 34 height 11
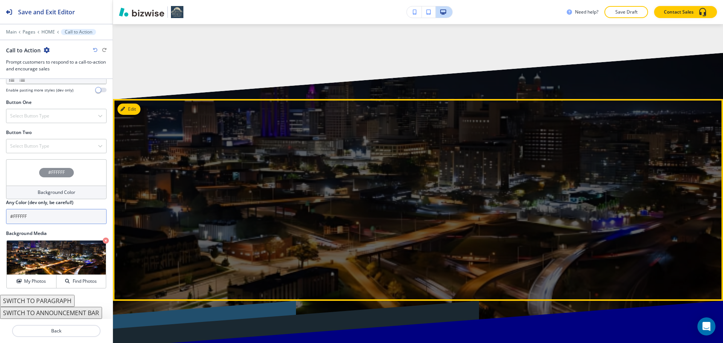
scroll to position [4677, 0]
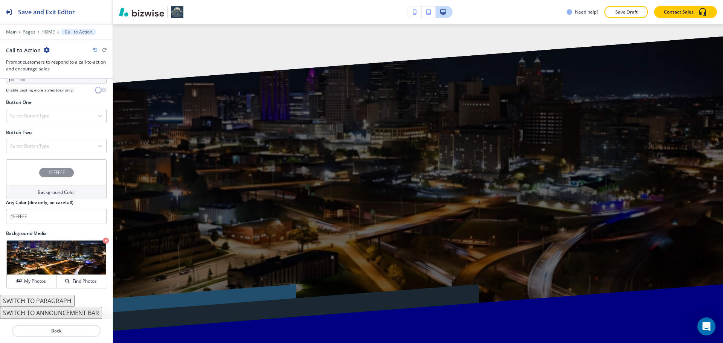
click at [72, 191] on h4 "Background Color" at bounding box center [57, 192] width 38 height 7
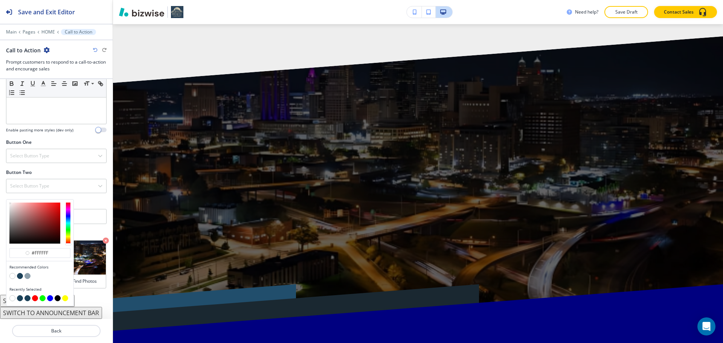
type input "#ffffff"
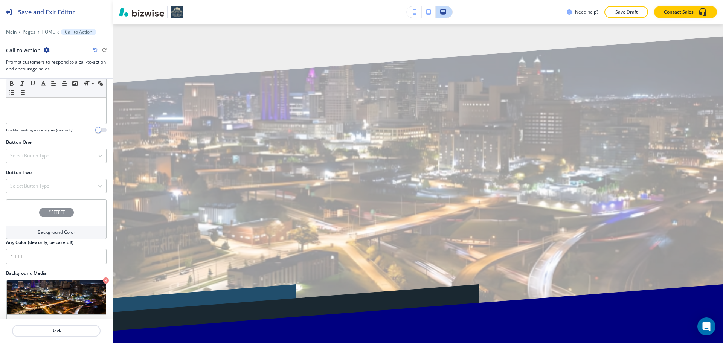
click at [78, 198] on div "Title Small Normal Large Huge Enable pasting more styles (dev only) Subtitle Sm…" at bounding box center [56, 199] width 113 height 240
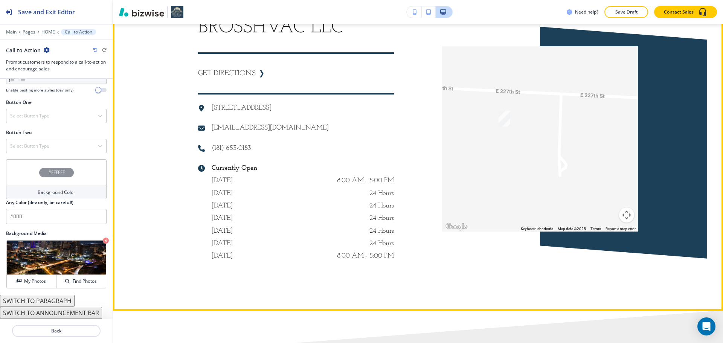
scroll to position [3962, 0]
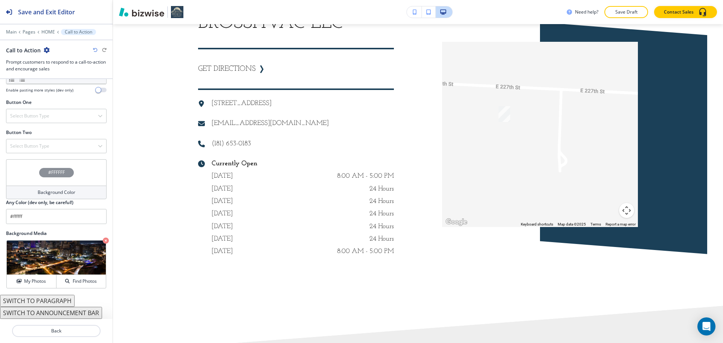
click at [43, 35] on div "Main Pages HOME Call to Action" at bounding box center [56, 32] width 101 height 6
click at [49, 31] on p "HOME" at bounding box center [48, 31] width 14 height 5
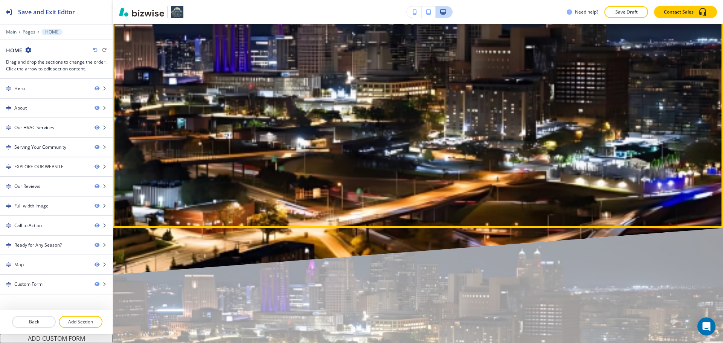
scroll to position [3405, 0]
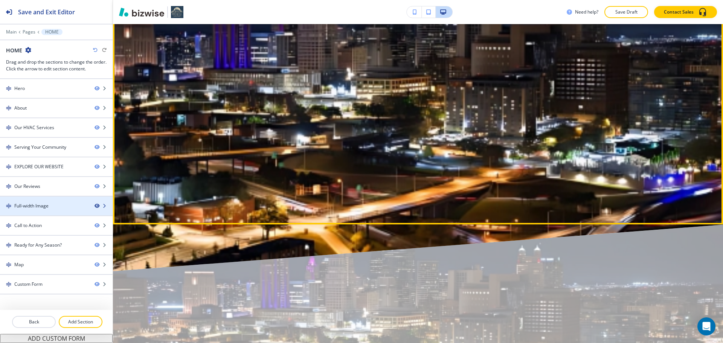
click at [96, 206] on icon "button" at bounding box center [97, 206] width 5 height 5
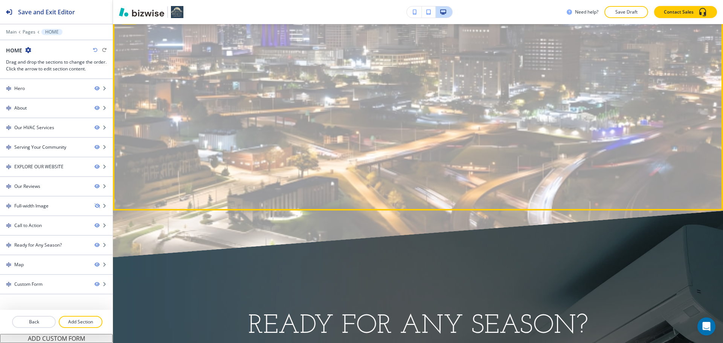
scroll to position [3400, 0]
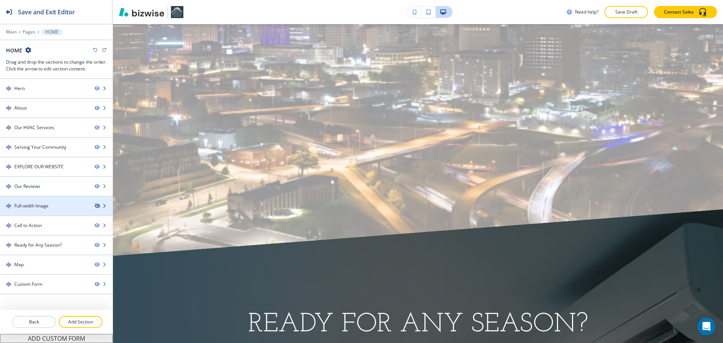
click at [96, 206] on icon "button" at bounding box center [97, 206] width 5 height 5
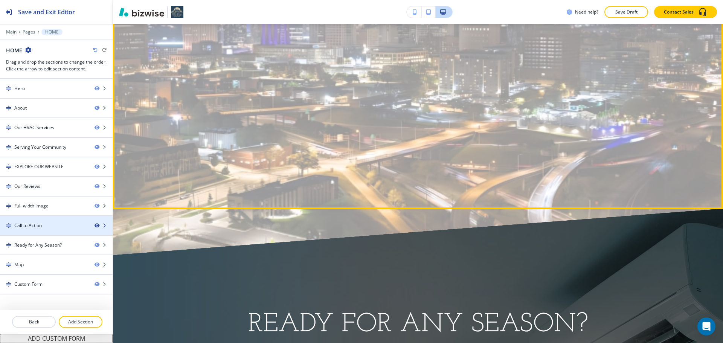
click at [97, 225] on icon "button" at bounding box center [97, 225] width 5 height 5
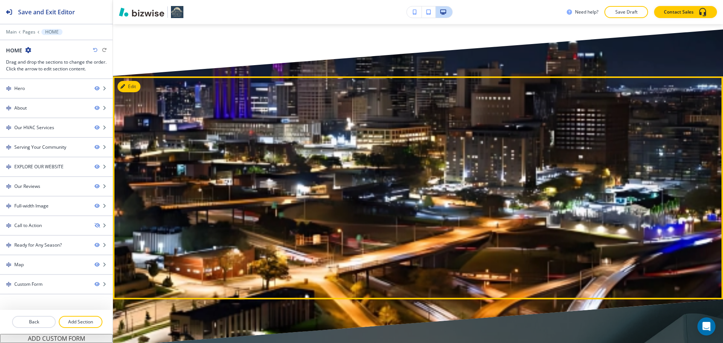
scroll to position [3330, 0]
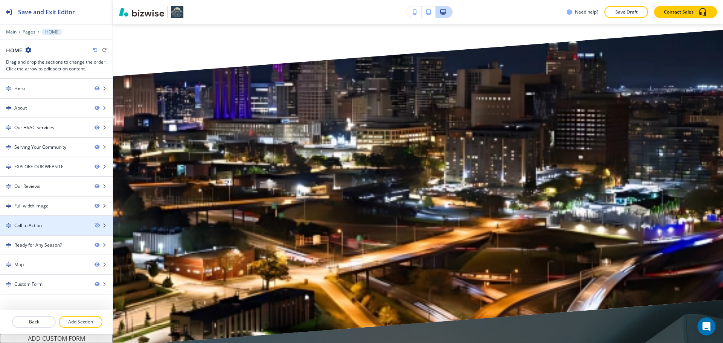
click at [34, 226] on div "Call to Action" at bounding box center [27, 225] width 27 height 7
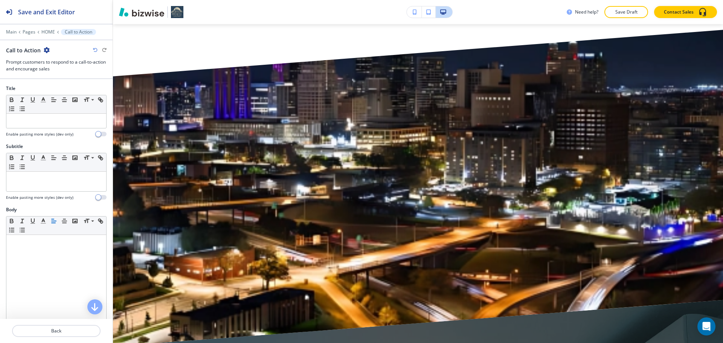
click at [48, 50] on icon "button" at bounding box center [47, 50] width 6 height 6
click at [54, 88] on p "Delete Section" at bounding box center [66, 89] width 38 height 7
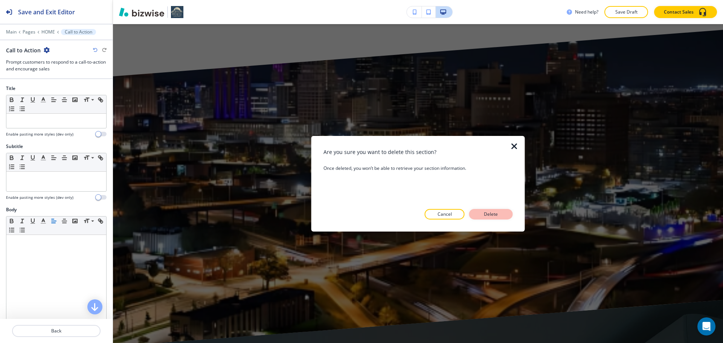
click at [490, 213] on p "Delete" at bounding box center [491, 214] width 18 height 7
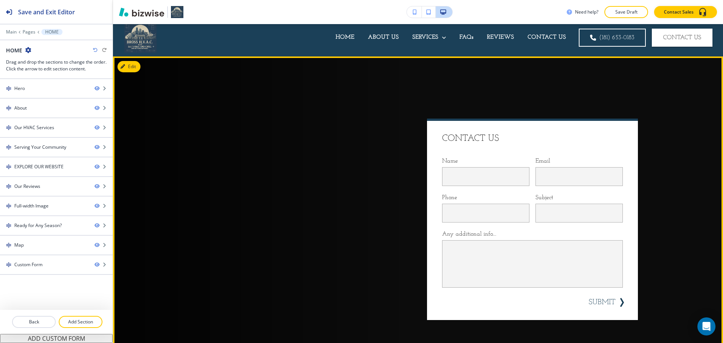
scroll to position [0, 0]
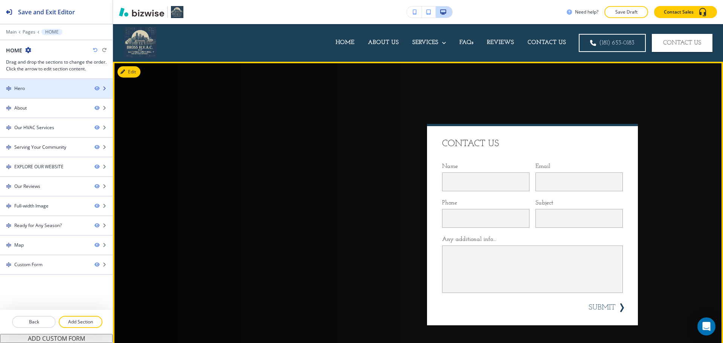
click at [61, 92] on div at bounding box center [56, 95] width 113 height 6
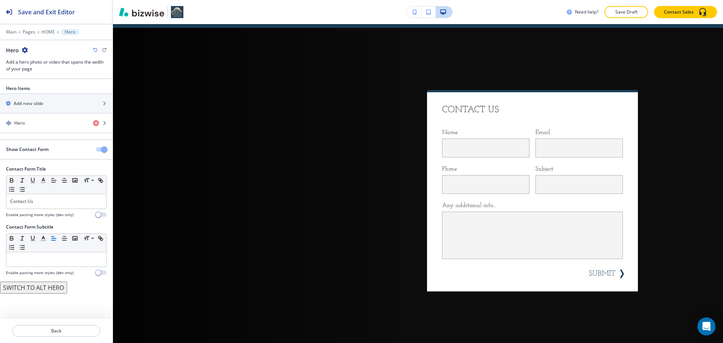
scroll to position [38, 0]
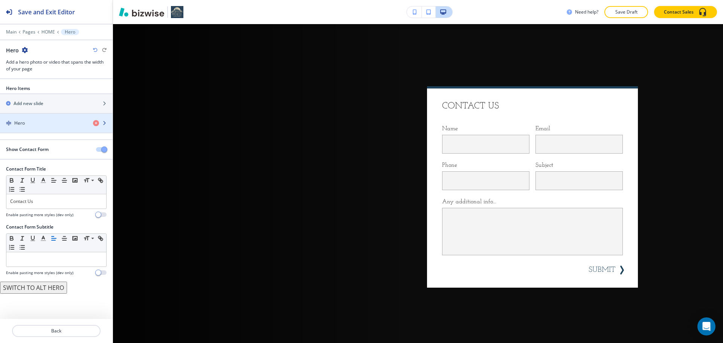
click at [41, 128] on div "button" at bounding box center [56, 130] width 113 height 6
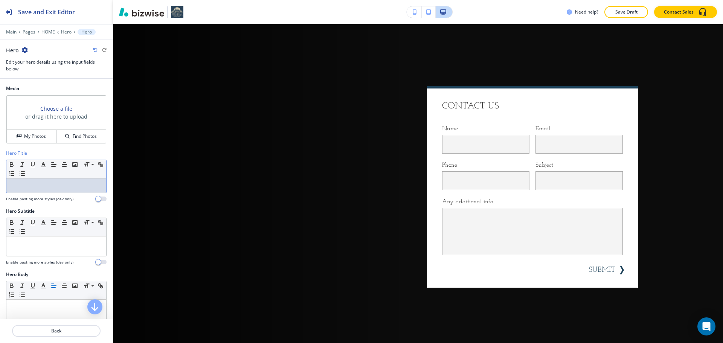
click at [48, 181] on div at bounding box center [56, 185] width 100 height 14
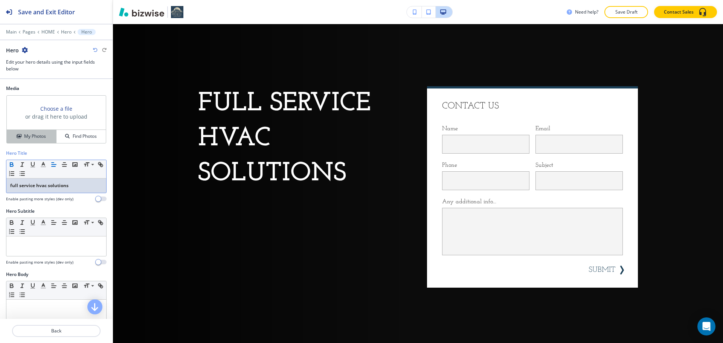
click at [38, 133] on h4 "My Photos" at bounding box center [35, 136] width 22 height 7
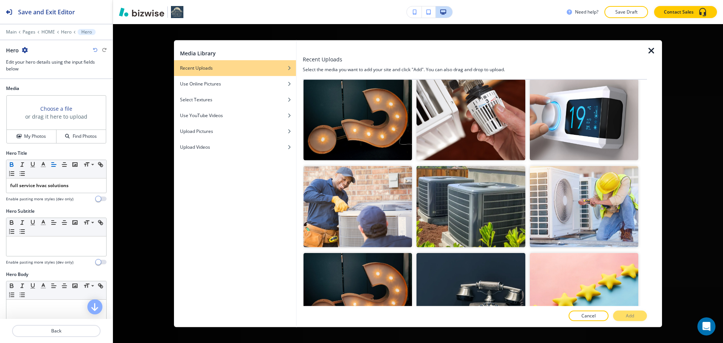
scroll to position [893, 0]
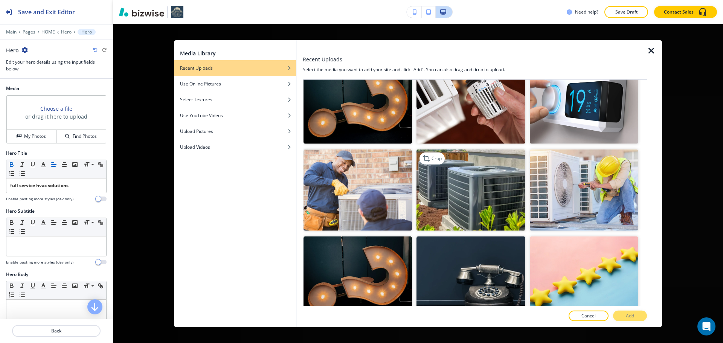
click at [489, 179] on img "button" at bounding box center [470, 189] width 108 height 81
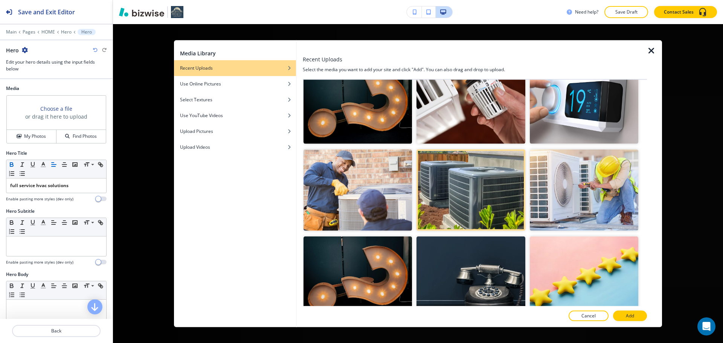
click at [637, 316] on button "Add" at bounding box center [630, 316] width 34 height 11
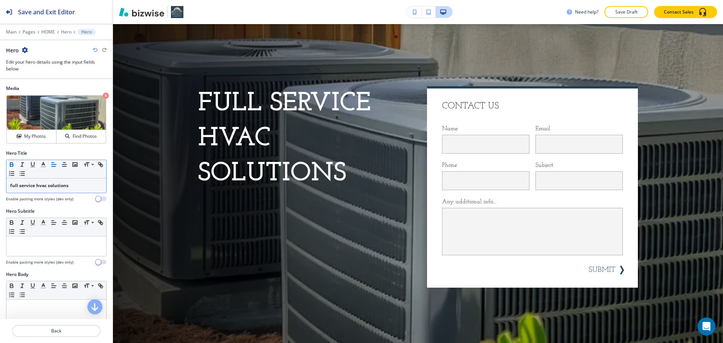
click at [60, 188] on strong "full service hvac solutions" at bounding box center [39, 185] width 58 height 6
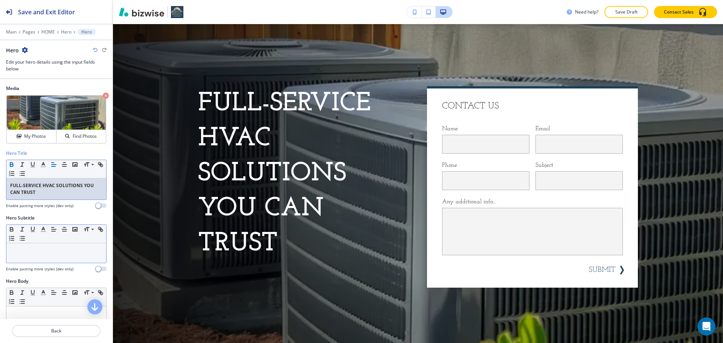
click at [18, 261] on div at bounding box center [56, 253] width 100 height 20
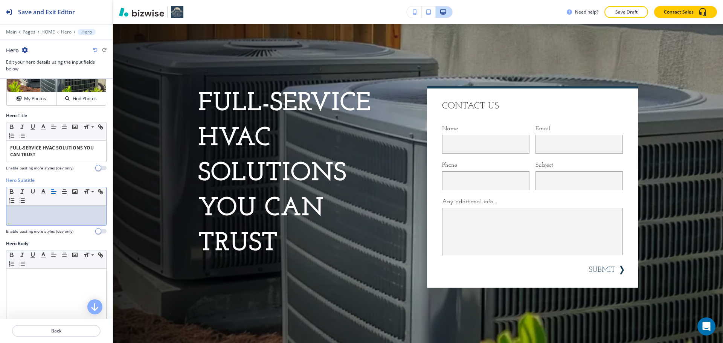
scroll to position [75, 0]
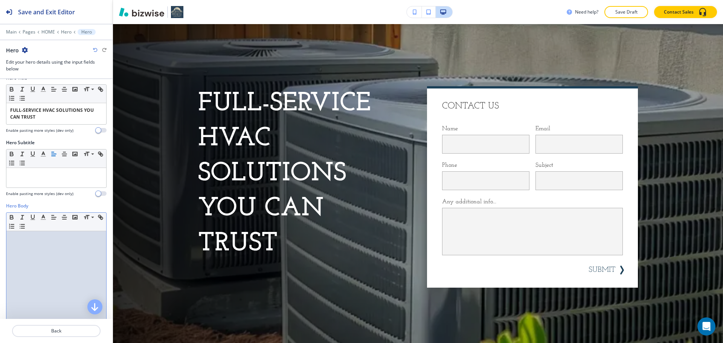
click at [36, 242] on div at bounding box center [56, 280] width 100 height 98
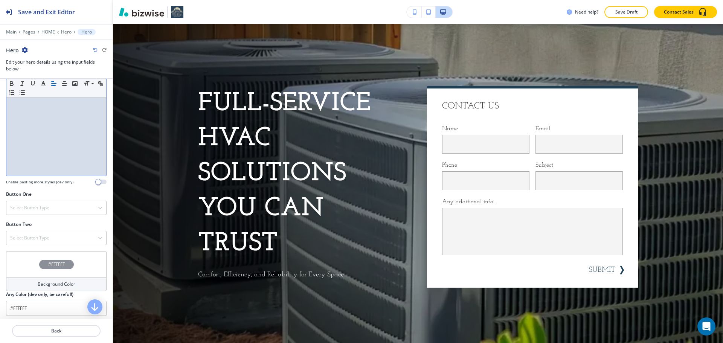
scroll to position [232, 0]
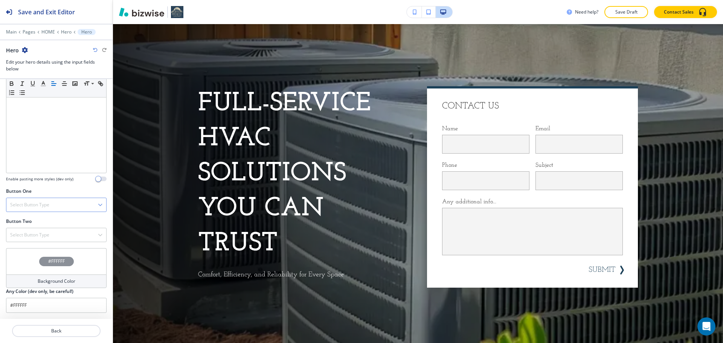
click at [68, 204] on div "Select Button Type" at bounding box center [56, 205] width 100 height 14
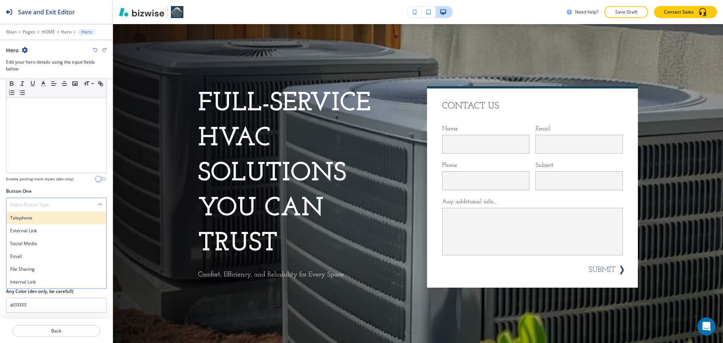
click at [64, 219] on h4 "Telephone" at bounding box center [56, 218] width 92 height 7
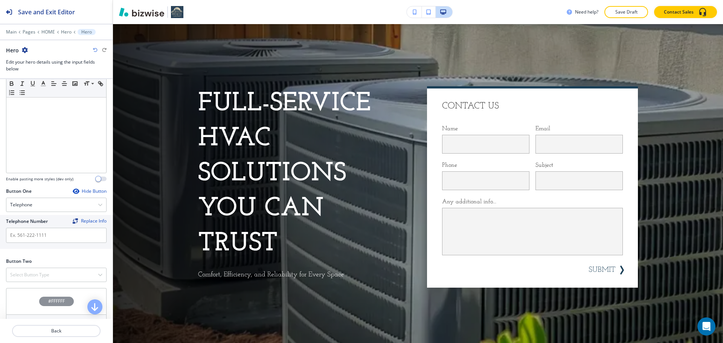
click at [46, 245] on div "Telephone Number Replace Info" at bounding box center [56, 232] width 113 height 34
click at [52, 238] on input "text" at bounding box center [56, 235] width 101 height 15
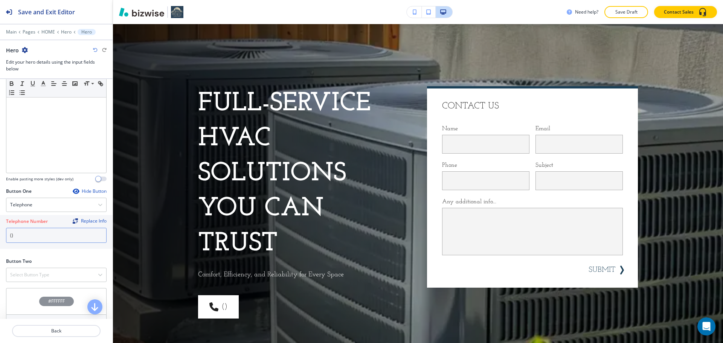
type input ")"
click at [56, 254] on div "Button One Hide Button Telephone Telephone External Link Social Media Email Fil…" at bounding box center [56, 223] width 113 height 70
click at [11, 234] on input "1816530183" at bounding box center [56, 235] width 101 height 15
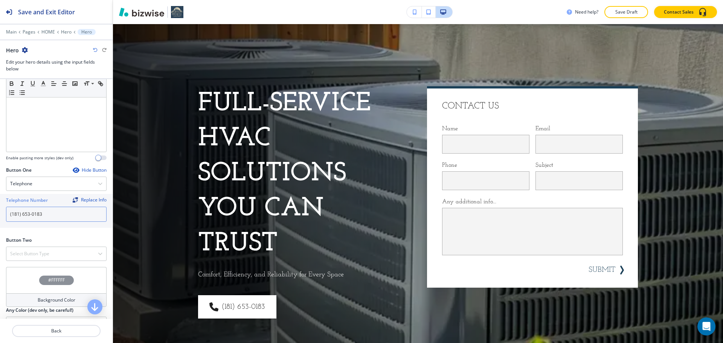
scroll to position [271, 0]
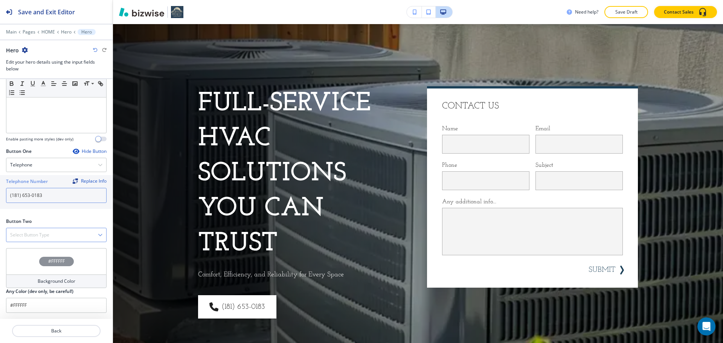
type input "(181) 653-0183"
click at [28, 230] on div "Select Button Type" at bounding box center [56, 235] width 100 height 14
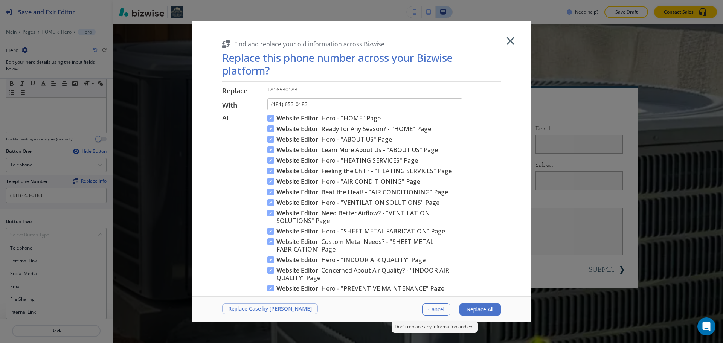
click at [435, 306] on span "Cancel" at bounding box center [436, 309] width 16 height 6
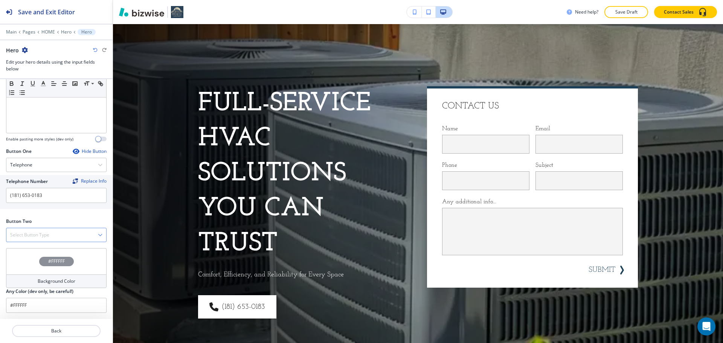
click at [52, 230] on div "Select Button Type" at bounding box center [56, 235] width 100 height 14
click at [37, 308] on div "Internal Link" at bounding box center [56, 312] width 100 height 13
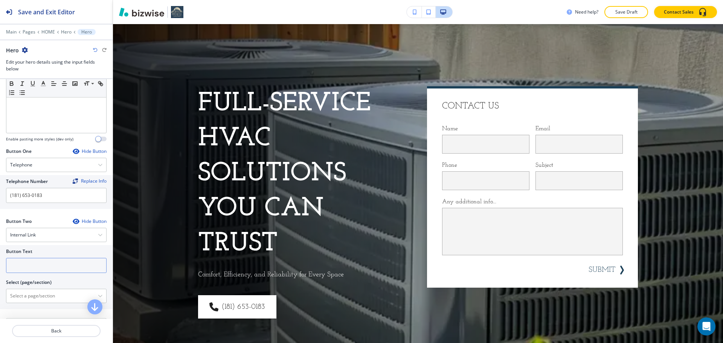
click at [42, 265] on input "text" at bounding box center [56, 265] width 101 height 15
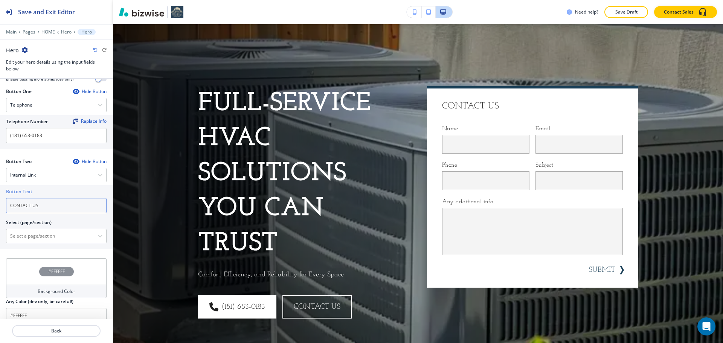
scroll to position [342, 0]
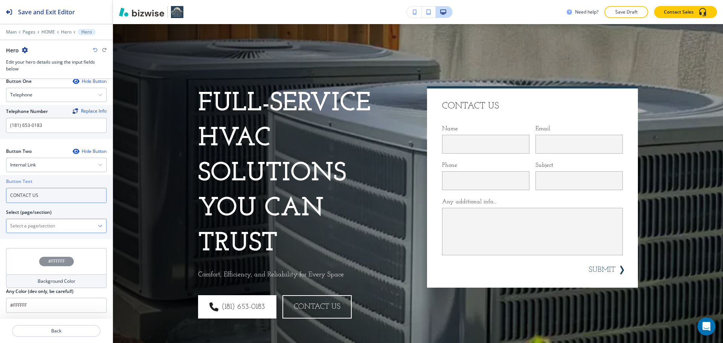
type input "CONTACT US"
click at [95, 222] on div at bounding box center [56, 226] width 100 height 14
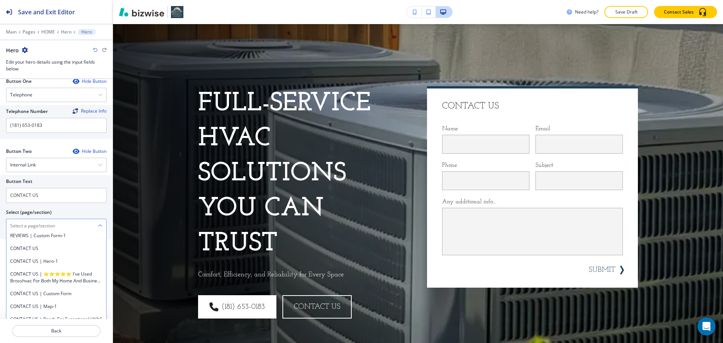
scroll to position [1156, 0]
click at [56, 249] on h4 "CONTACT US" at bounding box center [56, 248] width 92 height 7
type \(page\/section\) "CONTACT US"
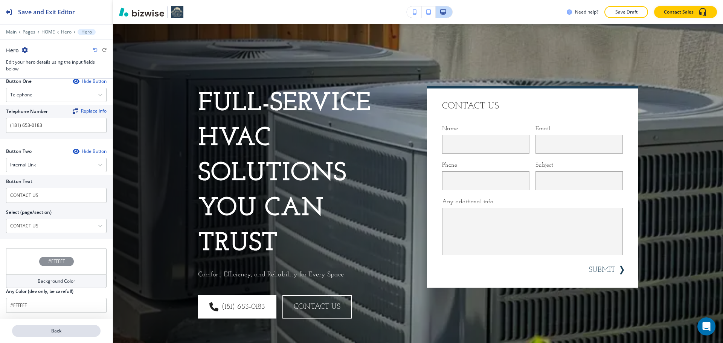
click at [71, 330] on p "Back" at bounding box center [56, 331] width 87 height 7
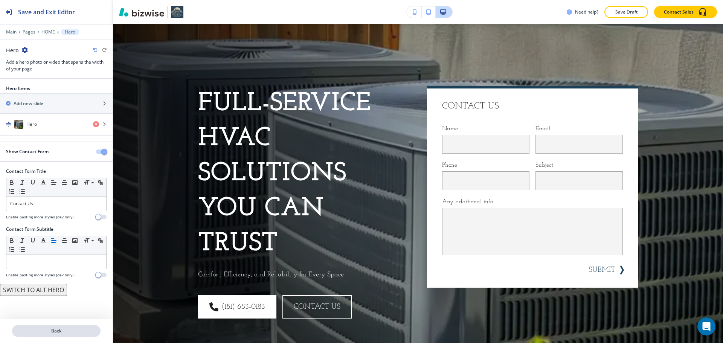
click at [71, 330] on p "Back" at bounding box center [56, 331] width 87 height 7
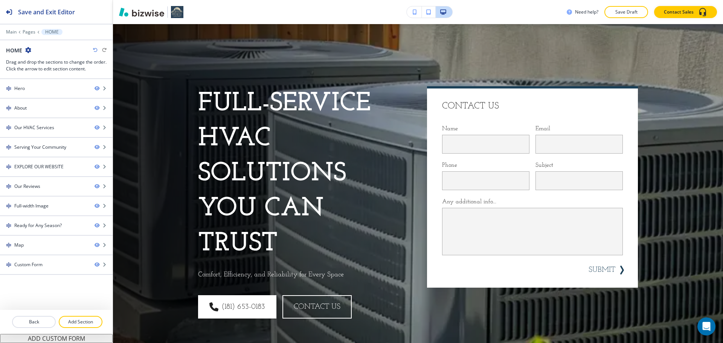
click at [71, 330] on div at bounding box center [56, 331] width 113 height 6
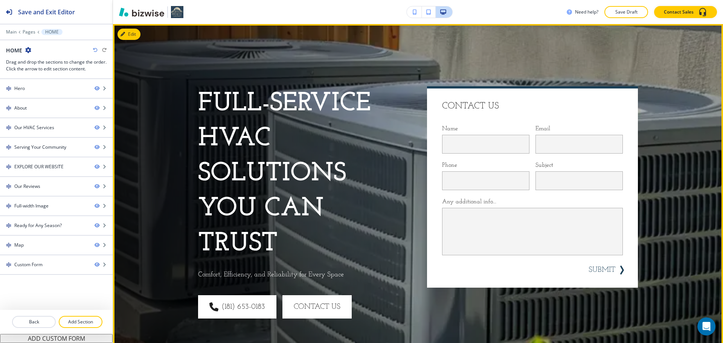
click at [330, 317] on button "CONTACT US" at bounding box center [316, 306] width 69 height 23
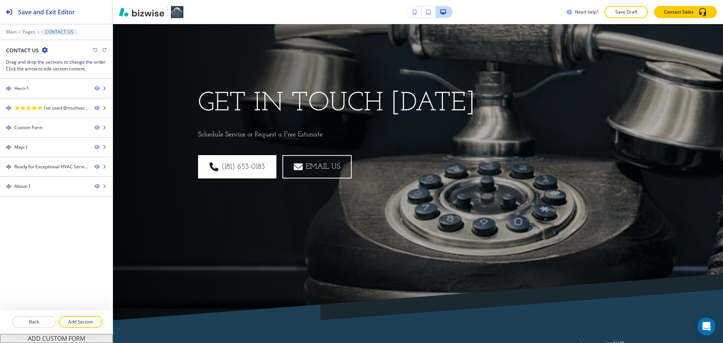
scroll to position [0, 0]
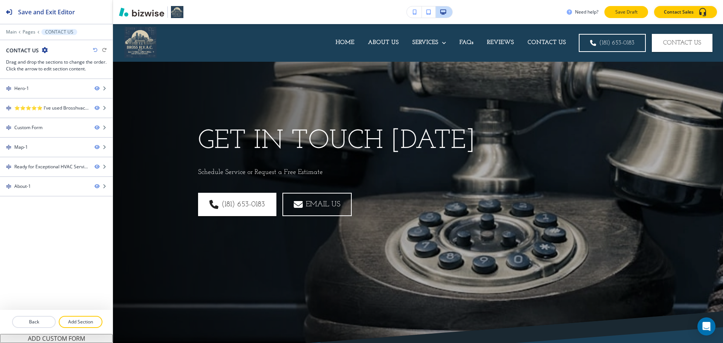
click at [616, 15] on button "Save Draft" at bounding box center [626, 12] width 44 height 12
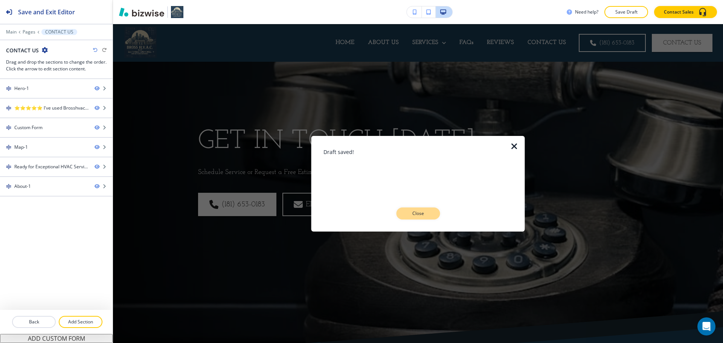
click at [409, 217] on p "Close" at bounding box center [418, 213] width 24 height 7
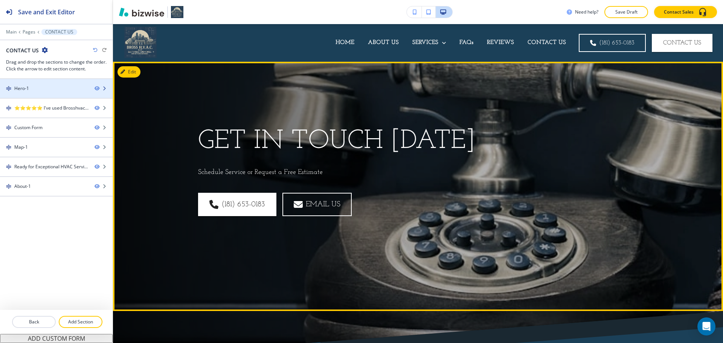
click at [53, 88] on div "Hero-1" at bounding box center [44, 88] width 88 height 7
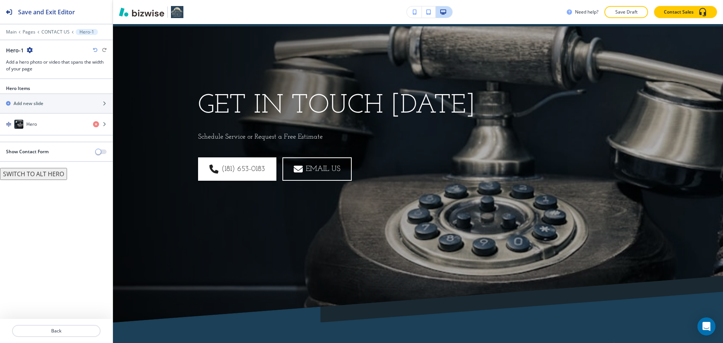
scroll to position [38, 0]
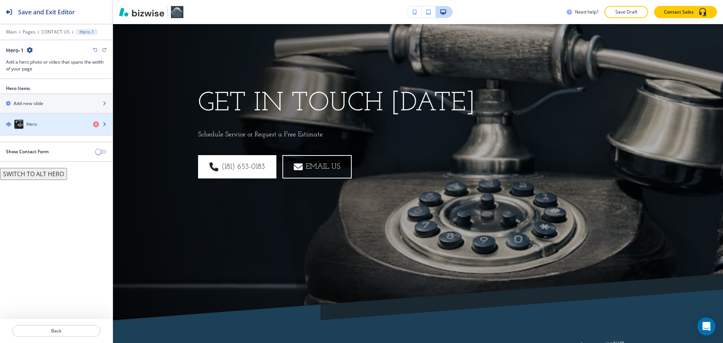
click at [40, 117] on div "button" at bounding box center [56, 117] width 113 height 6
click at [47, 128] on div "Hero" at bounding box center [43, 124] width 87 height 9
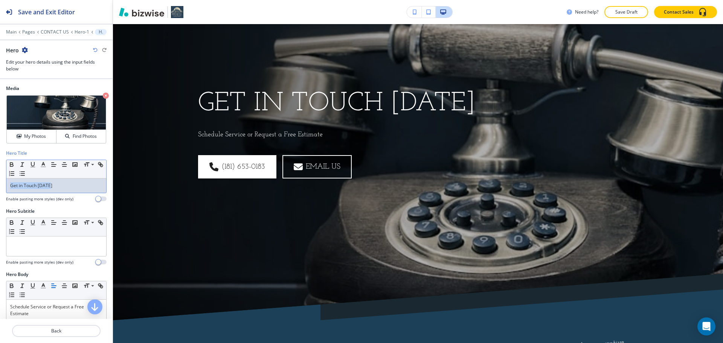
drag, startPoint x: 55, startPoint y: 185, endPoint x: 7, endPoint y: 183, distance: 47.9
click at [7, 183] on div "Get in Touch [DATE]" at bounding box center [56, 185] width 100 height 14
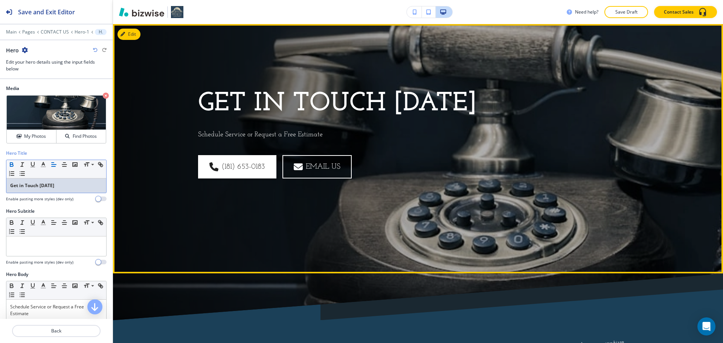
click at [390, 238] on div "Get in Touch [DATE] Schedule Service or Request a Free Estimate (181) 653-0183 …" at bounding box center [409, 139] width 458 height 203
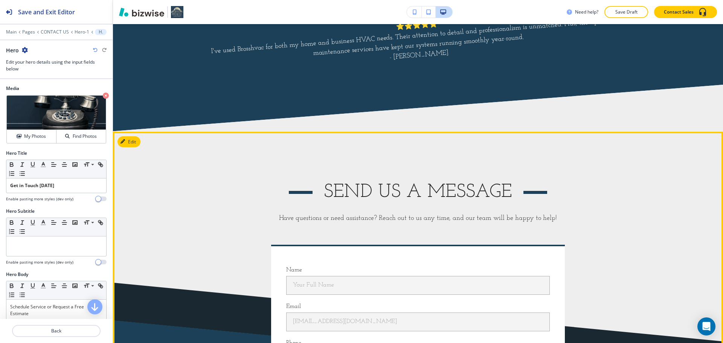
scroll to position [377, 0]
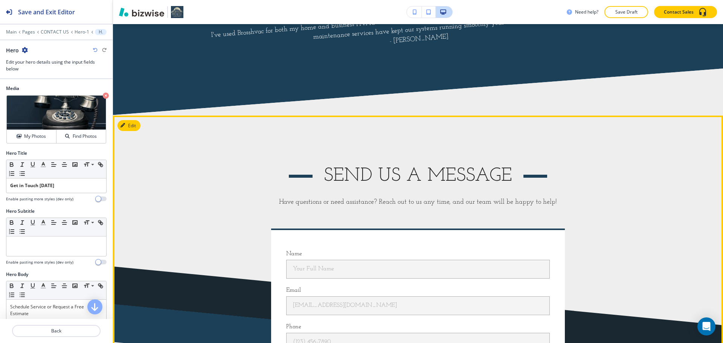
click at [325, 172] on h3 "Send us a Message" at bounding box center [418, 176] width 188 height 25
click at [131, 125] on button "Edit This Section" at bounding box center [142, 125] width 51 height 11
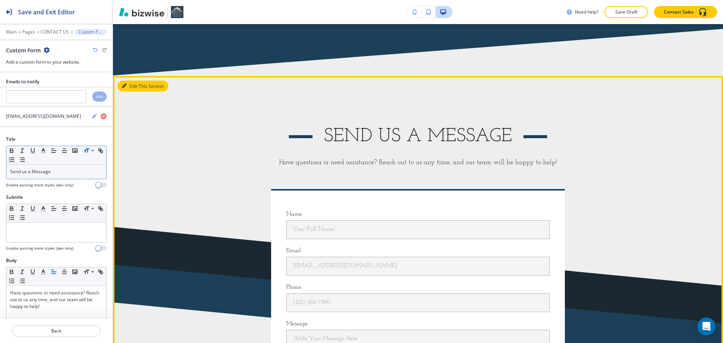
scroll to position [468, 0]
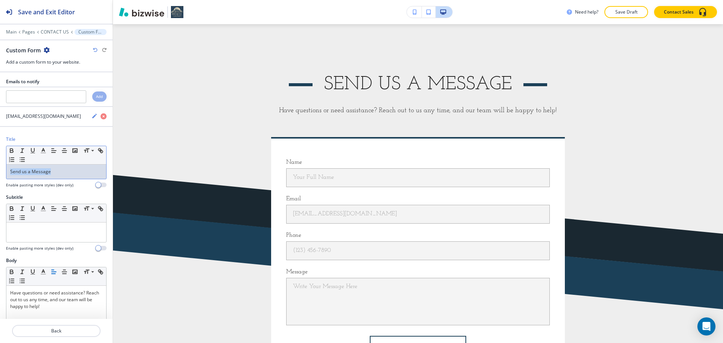
click at [3, 174] on div "Title Small Normal Large Huge Send us a Message Enable pasting more styles (dev…" at bounding box center [56, 165] width 113 height 58
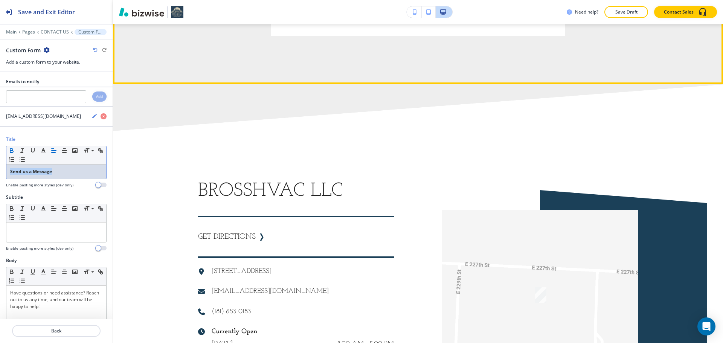
scroll to position [807, 0]
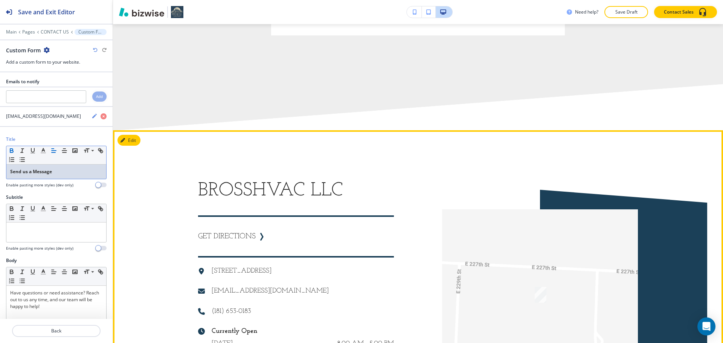
click at [317, 185] on h3 "Brosshvac LLC" at bounding box center [296, 190] width 196 height 25
click at [127, 138] on button "Edit This Section" at bounding box center [142, 140] width 51 height 11
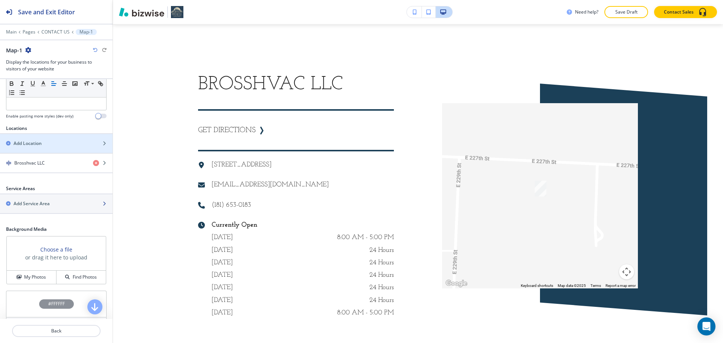
scroll to position [226, 0]
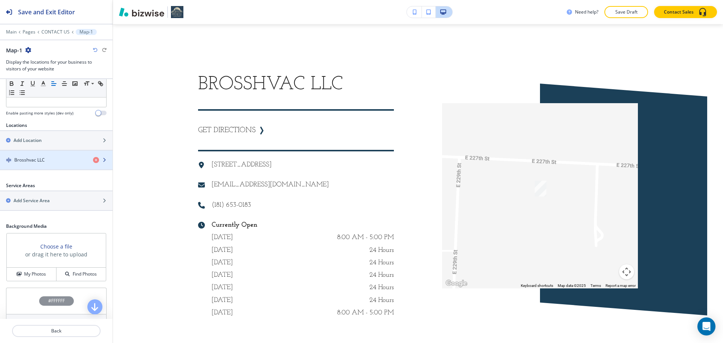
click at [36, 162] on h4 "Brosshvac LLC" at bounding box center [29, 160] width 30 height 7
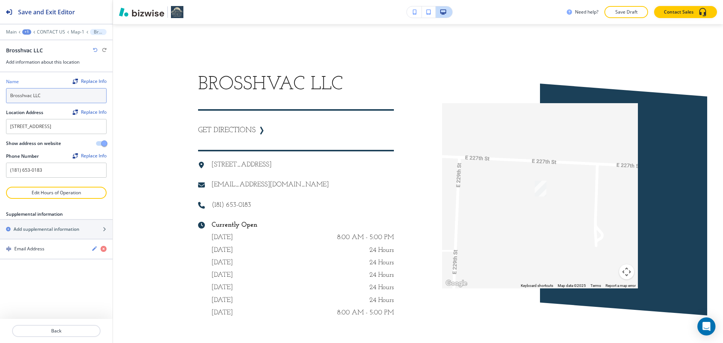
drag, startPoint x: 44, startPoint y: 98, endPoint x: 5, endPoint y: 99, distance: 39.6
click at [5, 99] on div "Name Replace Info Brosshvac LLC Location Address Replace Info [STREET_ADDRESS][…" at bounding box center [56, 129] width 113 height 114
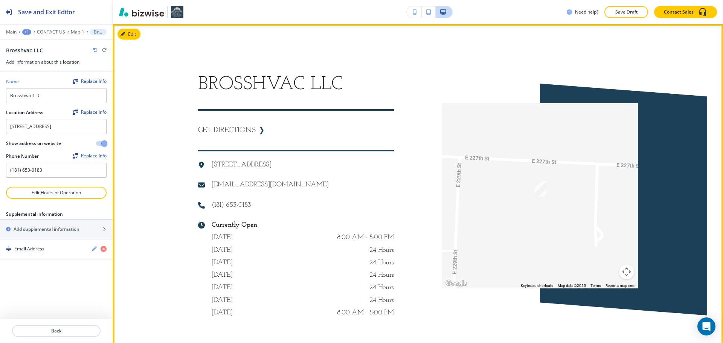
click at [378, 77] on h3 "Brosshvac LLC" at bounding box center [296, 84] width 196 height 25
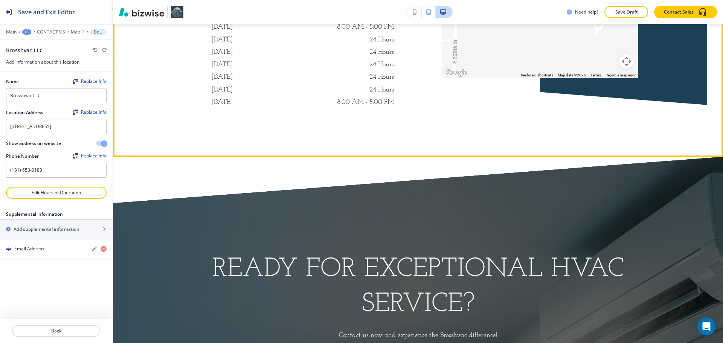
scroll to position [1214, 0]
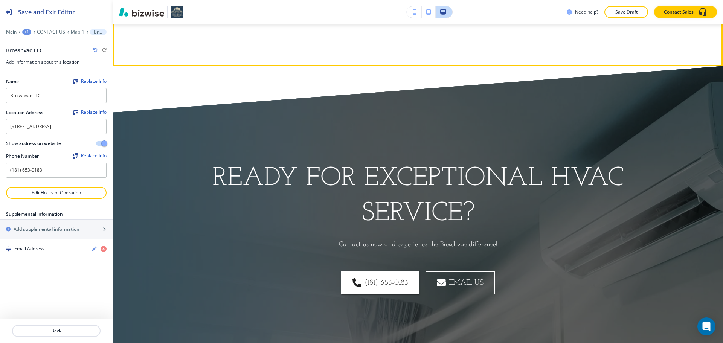
click at [350, 159] on div "Ready for Exceptional HVAC Service? Contact us now and experience the Brosshvac…" at bounding box center [418, 228] width 610 height 230
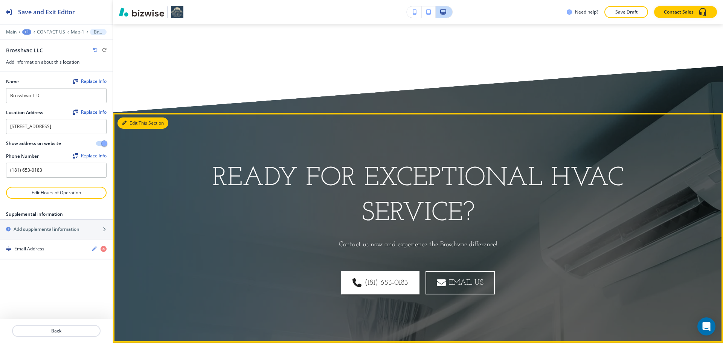
click at [131, 122] on button "Edit This Section" at bounding box center [142, 122] width 51 height 11
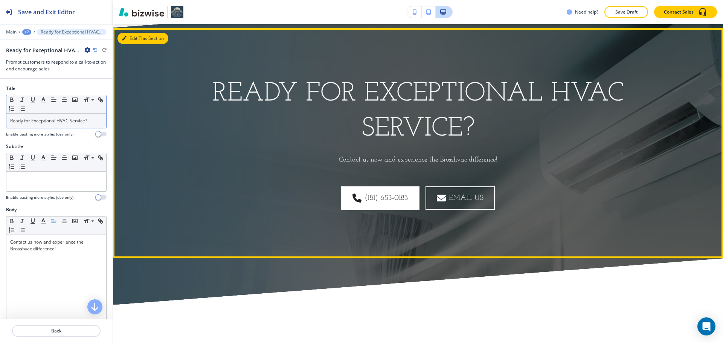
scroll to position [1303, 0]
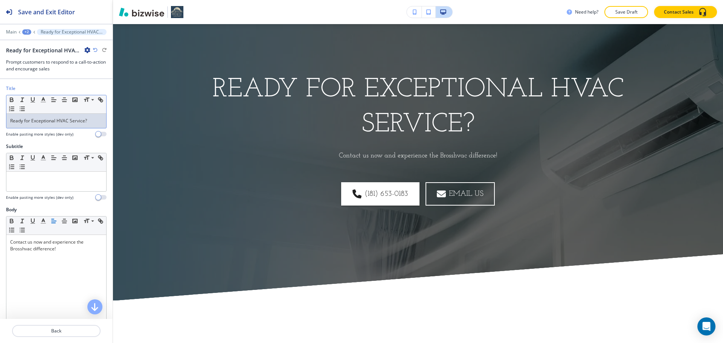
click at [75, 120] on p "Ready for Exceptional HVAC Service?" at bounding box center [56, 120] width 92 height 7
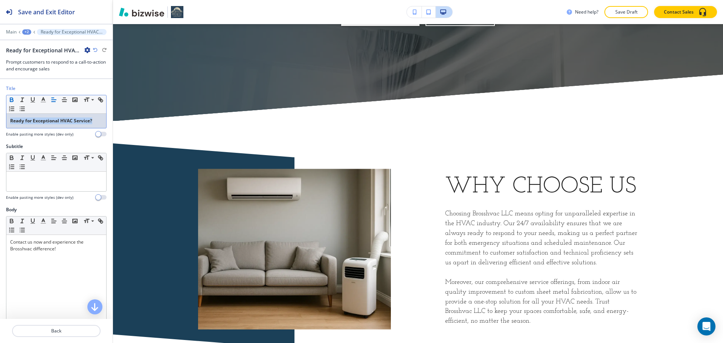
scroll to position [1491, 0]
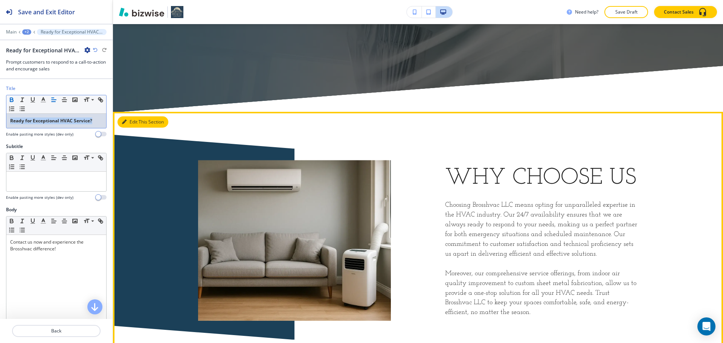
click at [137, 122] on button "Edit This Section" at bounding box center [142, 121] width 51 height 11
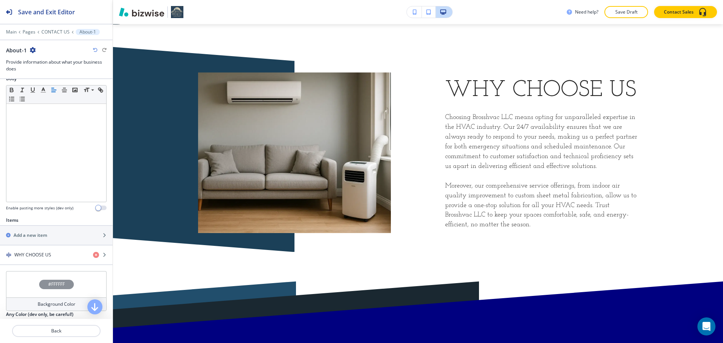
scroll to position [151, 0]
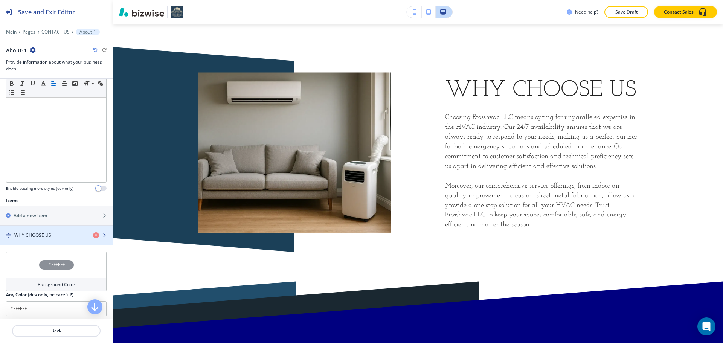
click at [46, 234] on h4 "WHY CHOOSE US" at bounding box center [32, 235] width 37 height 7
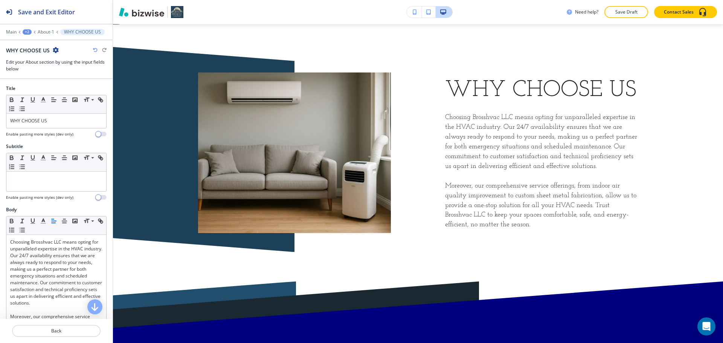
scroll to position [1591, 0]
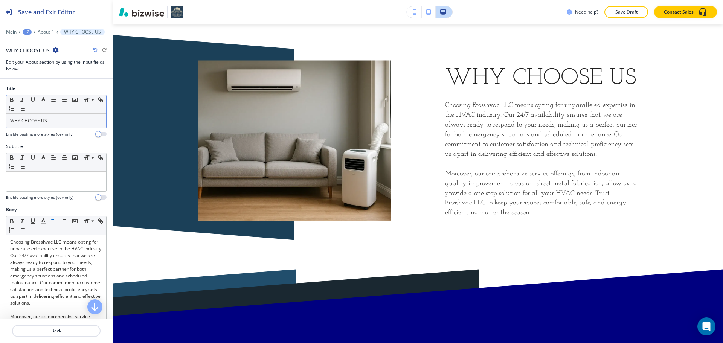
click at [55, 119] on p "WHY CHOOSE US" at bounding box center [56, 120] width 92 height 7
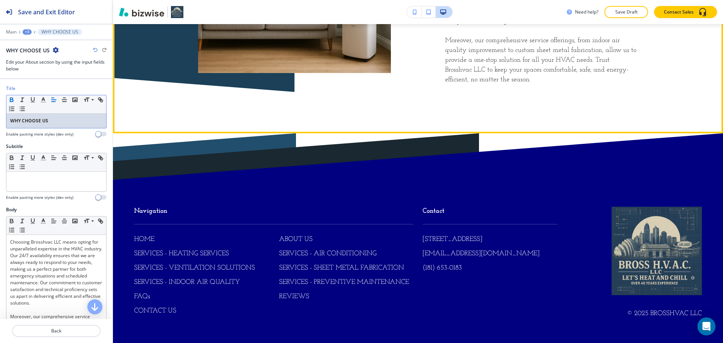
scroll to position [1754, 0]
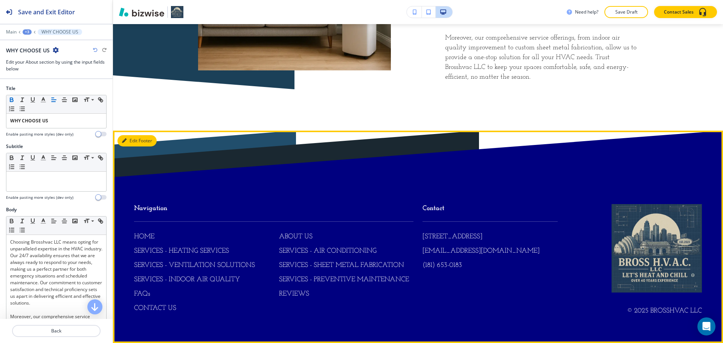
click at [127, 143] on button "Edit Footer" at bounding box center [136, 140] width 39 height 11
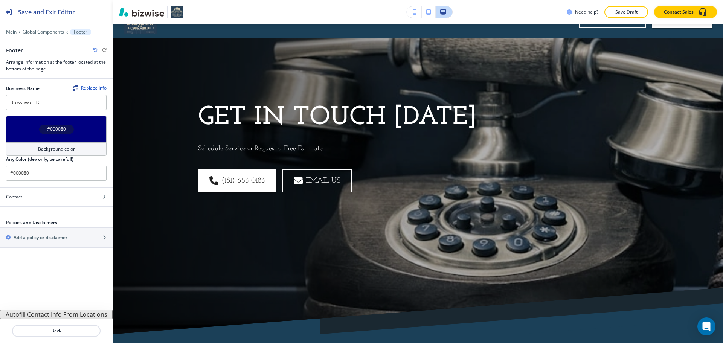
scroll to position [0, 0]
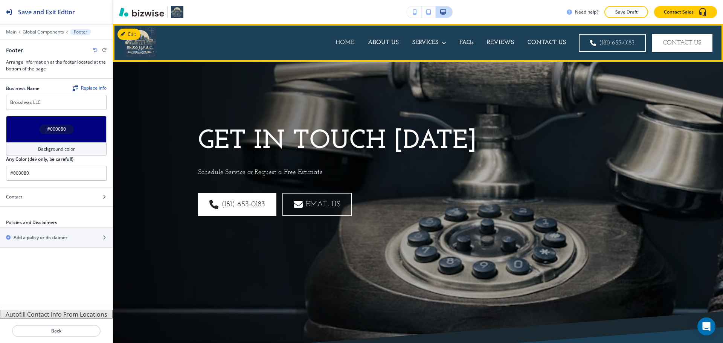
click at [345, 42] on p "HOME" at bounding box center [344, 42] width 19 height 9
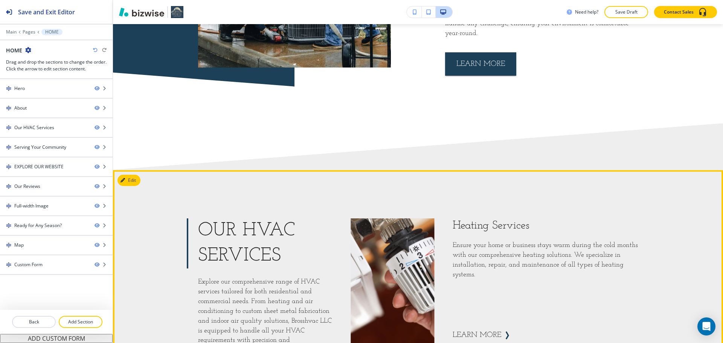
scroll to position [678, 0]
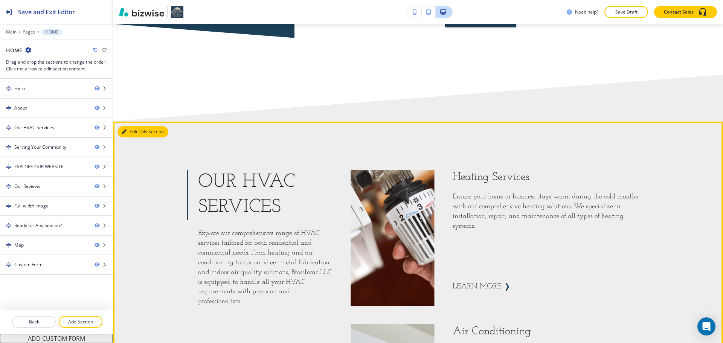
click at [121, 126] on button "Edit This Section" at bounding box center [142, 131] width 51 height 11
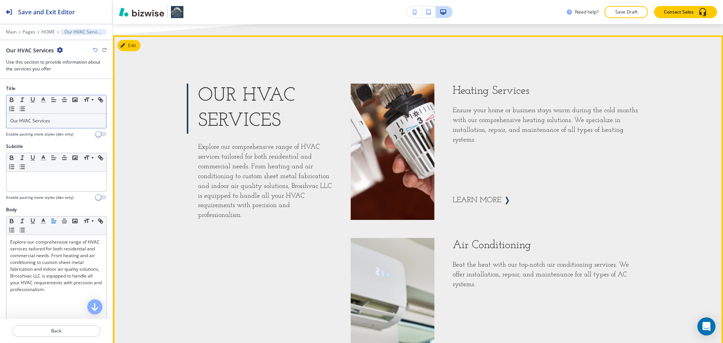
scroll to position [765, 0]
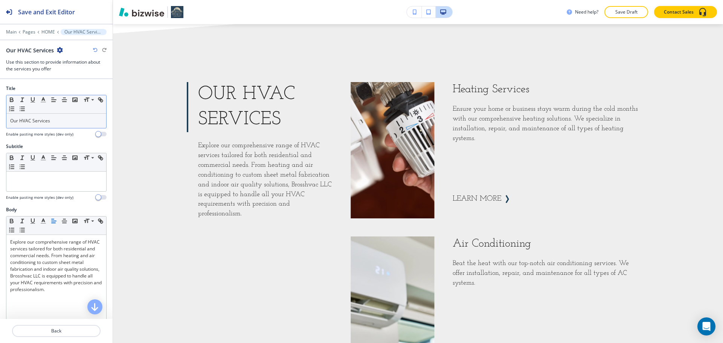
click at [54, 118] on p "Our HVAC Services" at bounding box center [56, 120] width 92 height 7
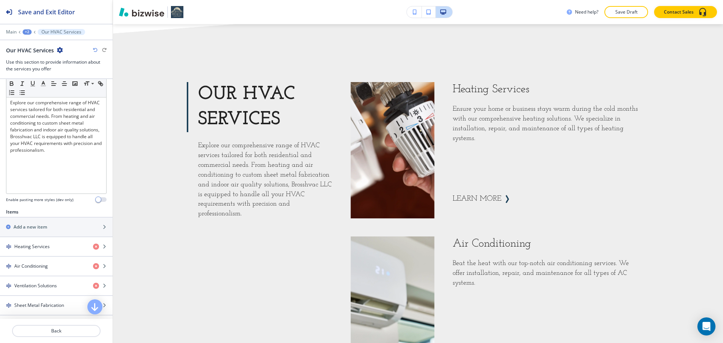
scroll to position [151, 0]
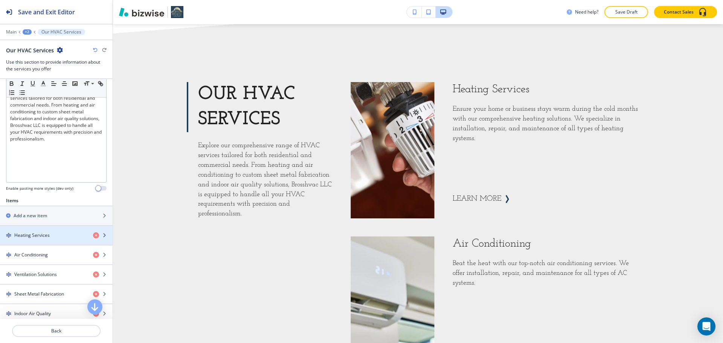
click at [34, 238] on h4 "Heating Services" at bounding box center [31, 235] width 35 height 7
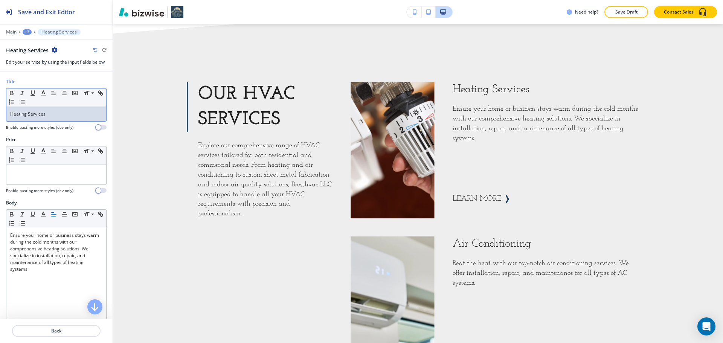
click at [55, 120] on div "Heating Services" at bounding box center [56, 114] width 100 height 14
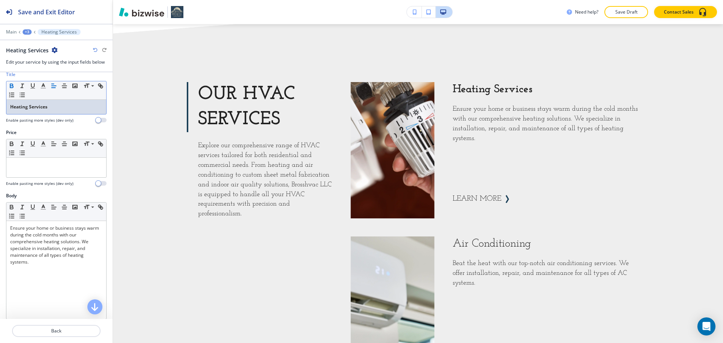
scroll to position [0, 0]
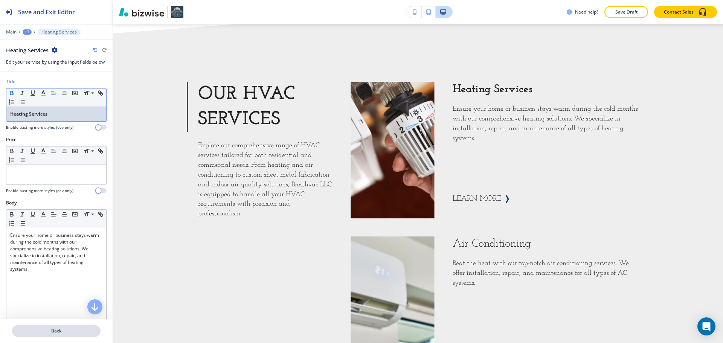
click at [58, 331] on p "Back" at bounding box center [56, 331] width 87 height 7
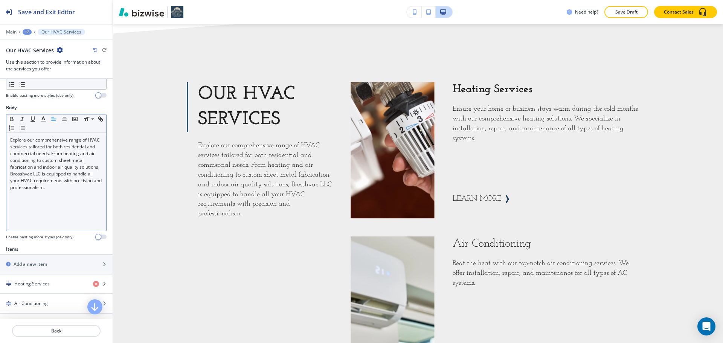
scroll to position [188, 0]
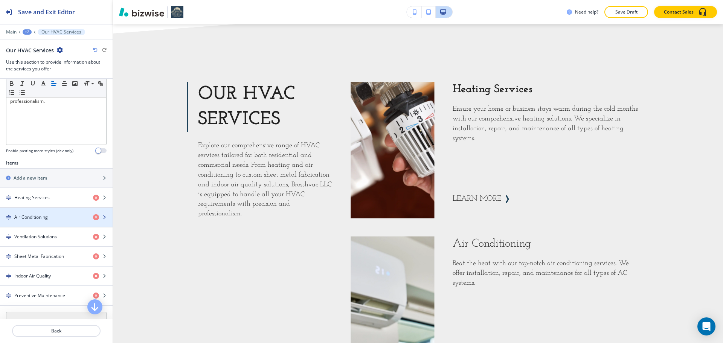
click at [44, 223] on div "button" at bounding box center [56, 224] width 113 height 6
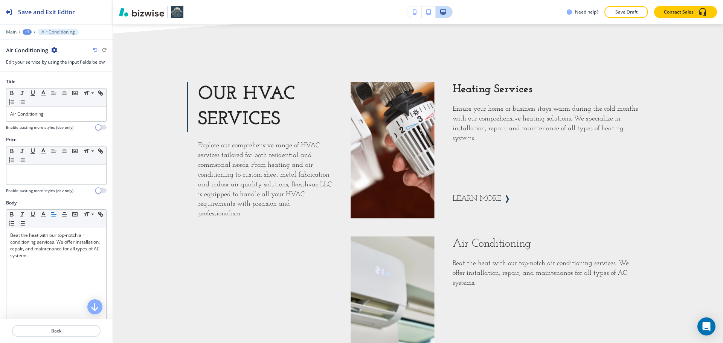
click at [38, 124] on div at bounding box center [56, 123] width 101 height 3
click at [40, 114] on p "Air Conditioning" at bounding box center [56, 114] width 92 height 7
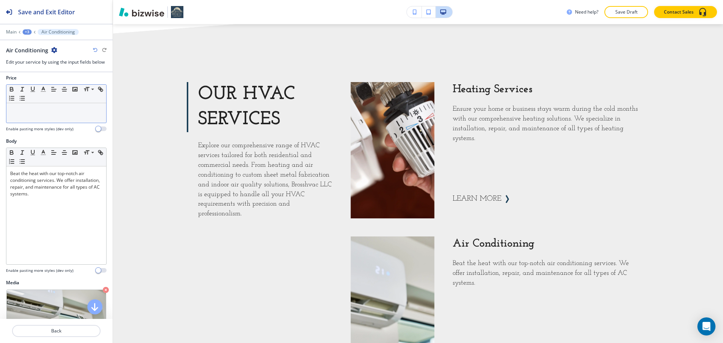
scroll to position [75, 0]
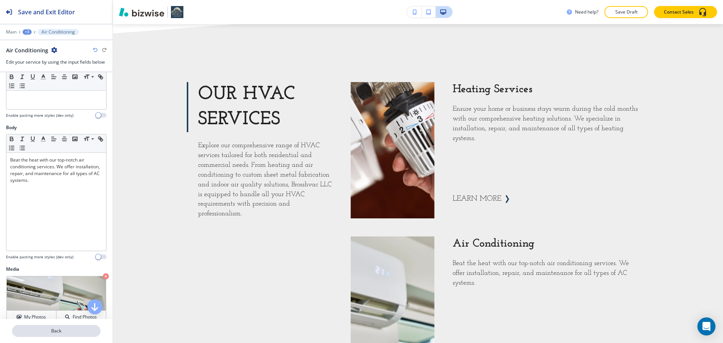
click at [63, 328] on p "Back" at bounding box center [56, 331] width 87 height 7
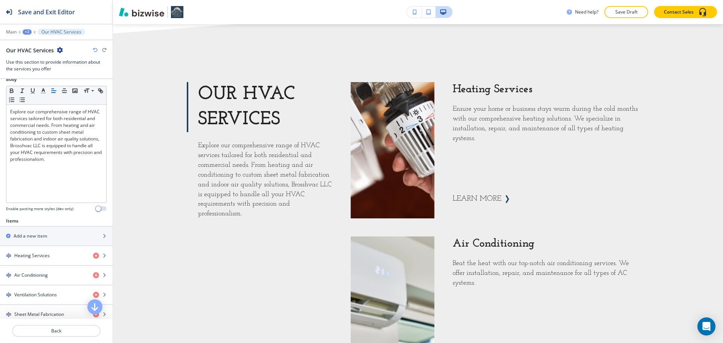
scroll to position [188, 0]
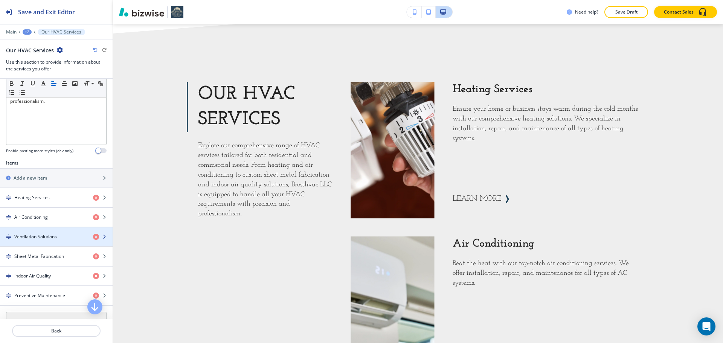
click at [45, 230] on div "button" at bounding box center [56, 230] width 113 height 6
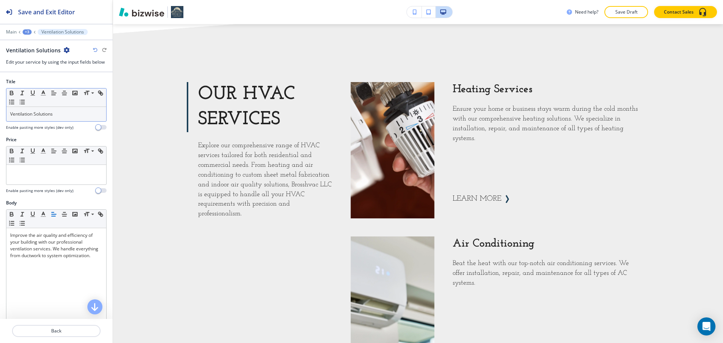
click at [58, 118] on div "Ventilation Solutions" at bounding box center [56, 114] width 100 height 14
copy p "Ventilation Solutions"
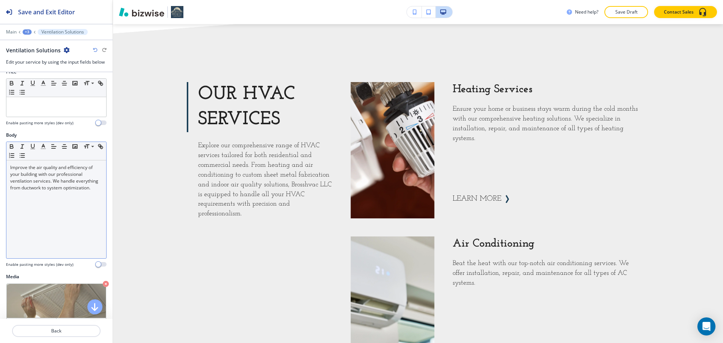
scroll to position [75, 0]
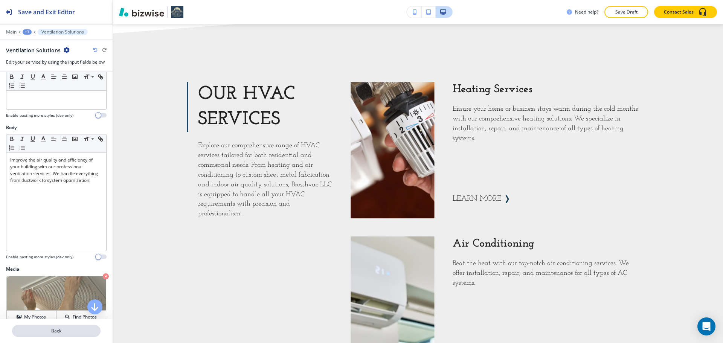
click at [65, 327] on button "Back" at bounding box center [56, 331] width 88 height 12
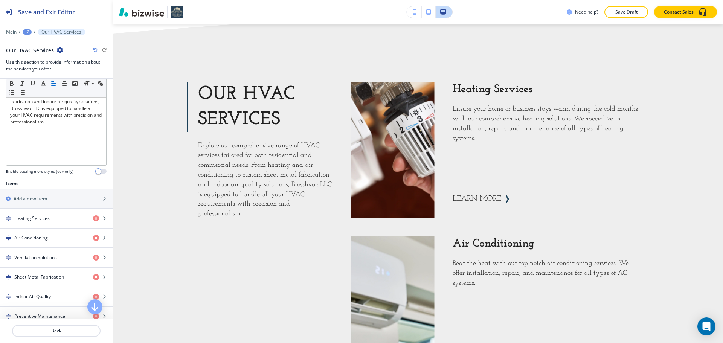
scroll to position [188, 0]
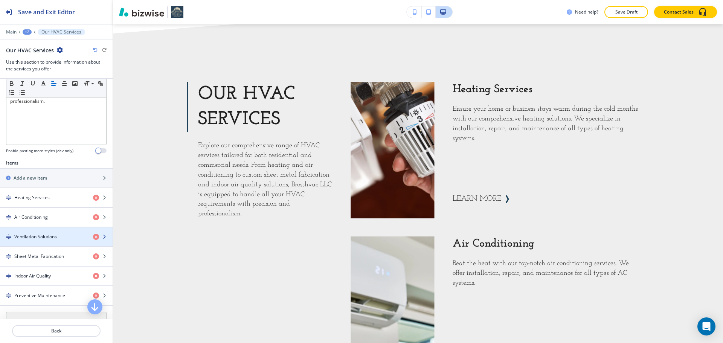
click at [49, 237] on h4 "Ventilation Solutions" at bounding box center [35, 236] width 43 height 7
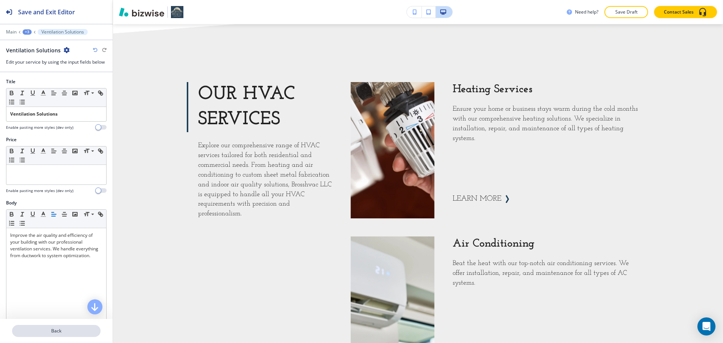
click at [55, 332] on p "Back" at bounding box center [56, 331] width 87 height 7
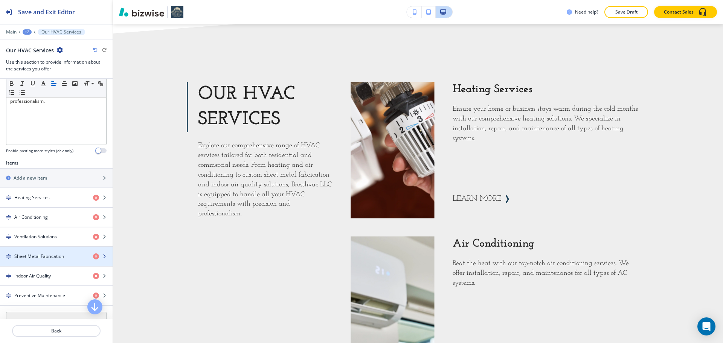
click at [49, 252] on div "button" at bounding box center [56, 250] width 113 height 6
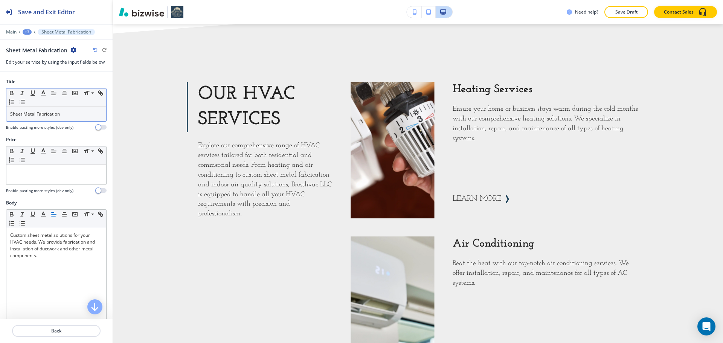
click at [58, 118] on div "Sheet Metal Fabrication" at bounding box center [56, 114] width 100 height 14
click at [63, 333] on p "Back" at bounding box center [56, 331] width 87 height 7
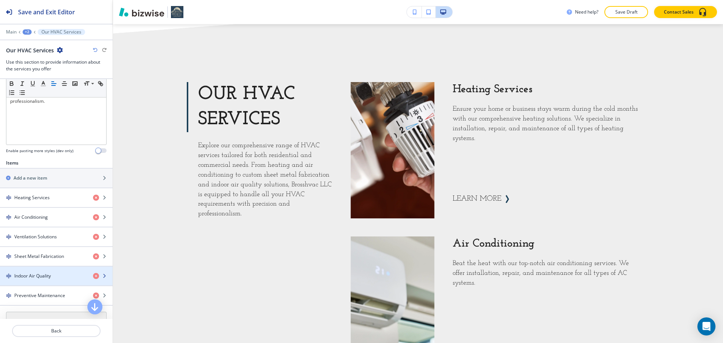
click at [44, 279] on div "button" at bounding box center [56, 282] width 113 height 6
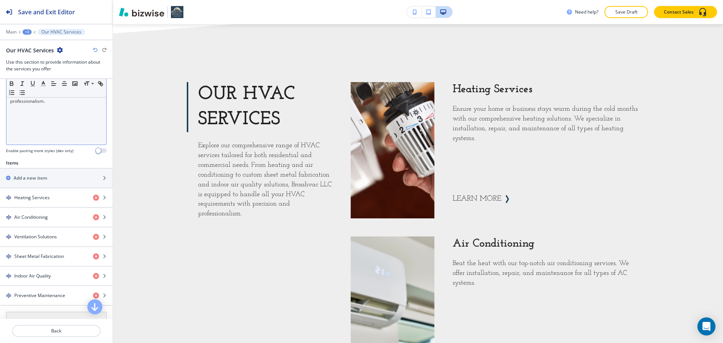
click at [46, 121] on div "Explore our comprehensive range of HVAC services tailored for both residential …" at bounding box center [56, 96] width 100 height 98
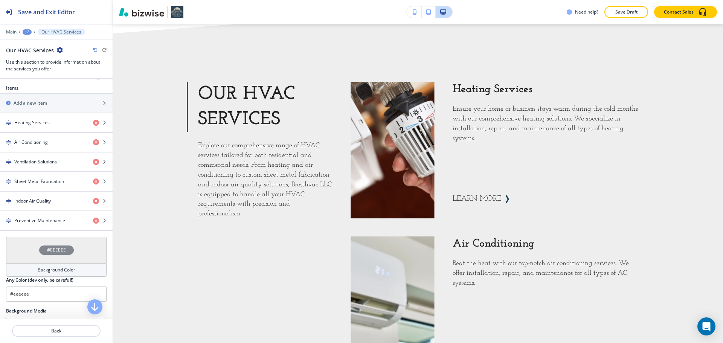
scroll to position [264, 0]
click at [47, 223] on h4 "Preventive Maintenance" at bounding box center [39, 220] width 51 height 7
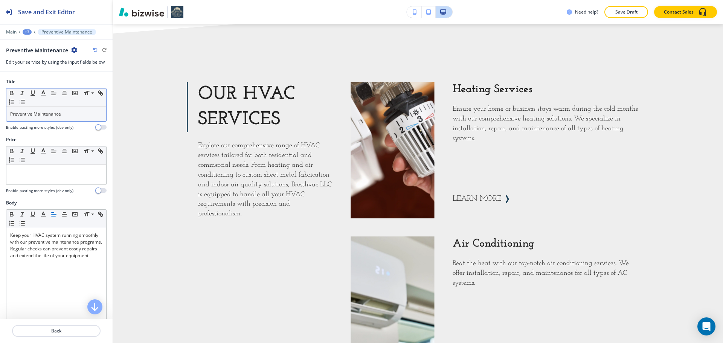
click at [38, 118] on div "Preventive Maintenance" at bounding box center [56, 114] width 100 height 14
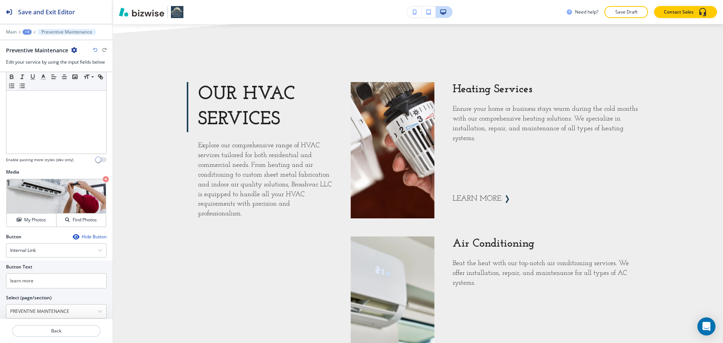
scroll to position [187, 0]
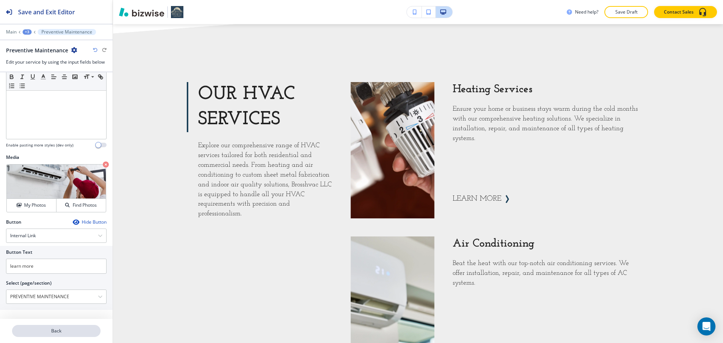
click at [46, 331] on p "Back" at bounding box center [56, 331] width 87 height 7
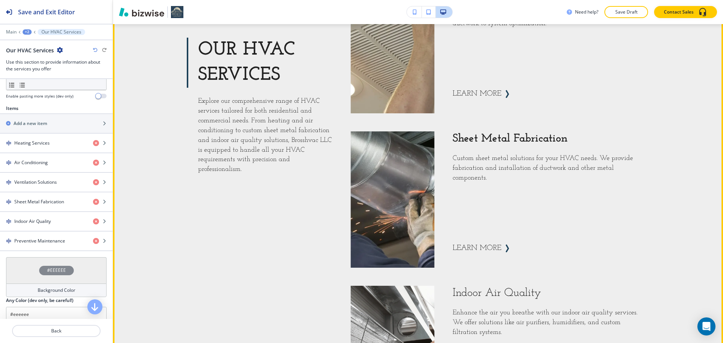
scroll to position [1142, 0]
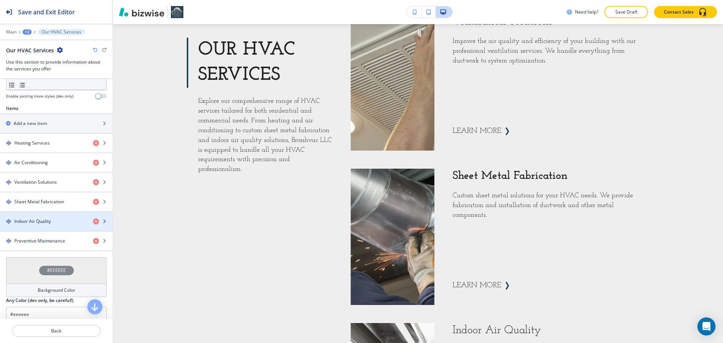
click at [44, 216] on div "button" at bounding box center [56, 215] width 113 height 6
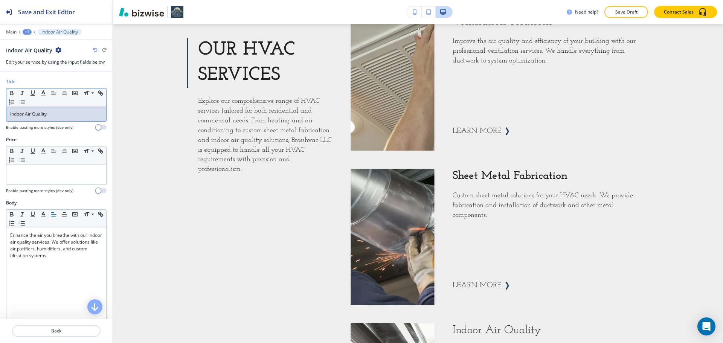
click at [49, 114] on p "Indoor Air Quality" at bounding box center [56, 114] width 92 height 7
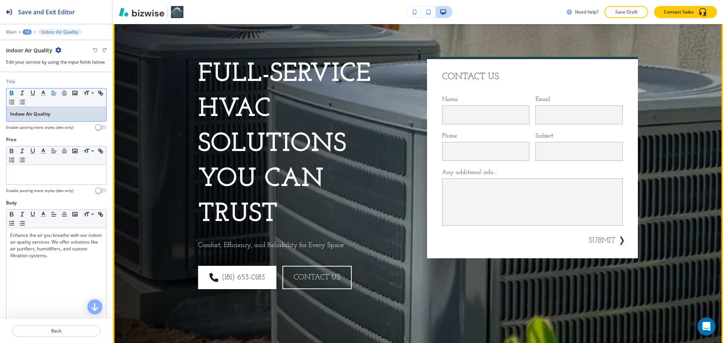
scroll to position [0, 0]
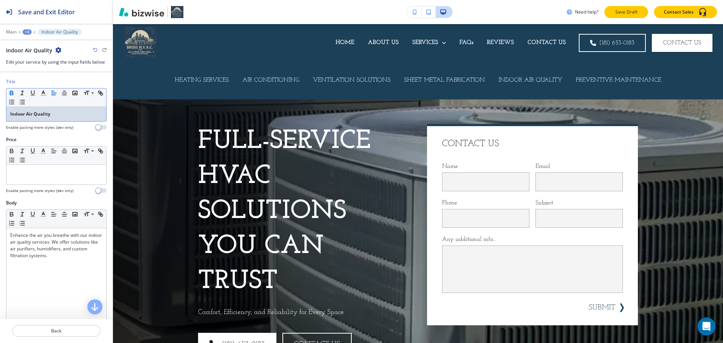
click at [620, 9] on p "Save Draft" at bounding box center [626, 12] width 24 height 7
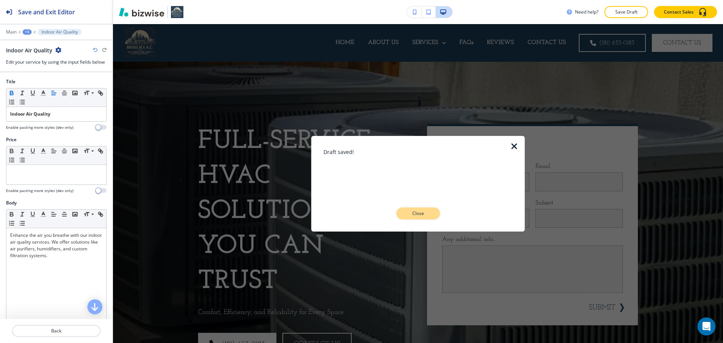
click at [407, 207] on button "Close" at bounding box center [418, 213] width 44 height 12
